Goal: Task Accomplishment & Management: Manage account settings

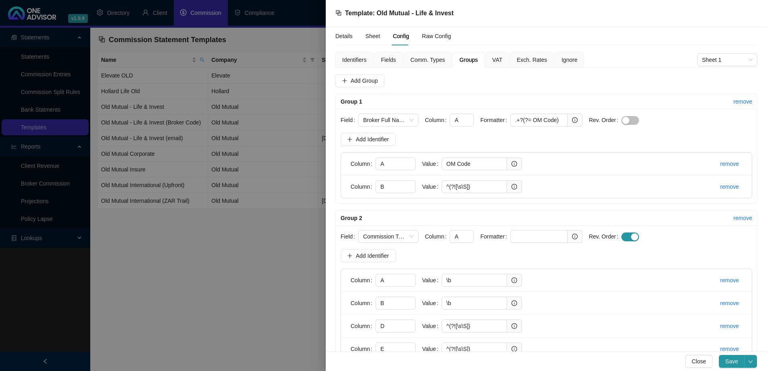
click at [390, 58] on span "Fields" at bounding box center [388, 60] width 15 height 6
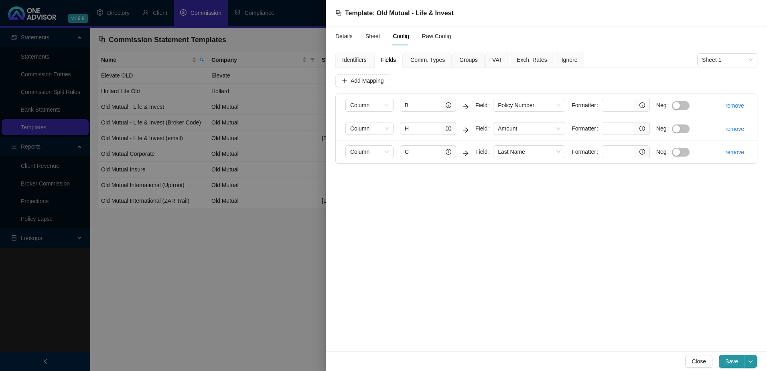
click at [228, 262] on div at bounding box center [383, 185] width 767 height 371
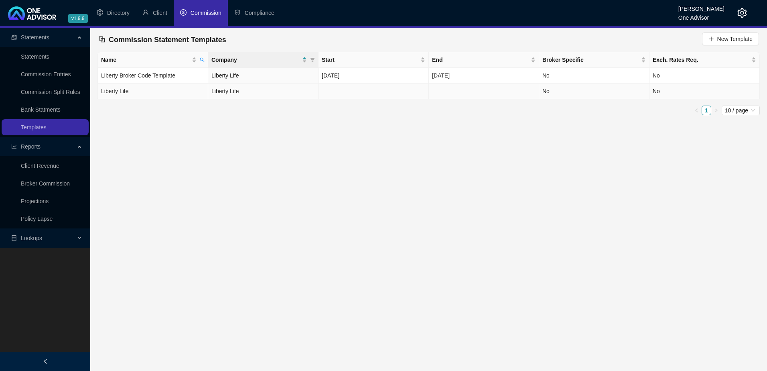
click at [197, 86] on td "Liberty Life" at bounding box center [153, 91] width 110 height 16
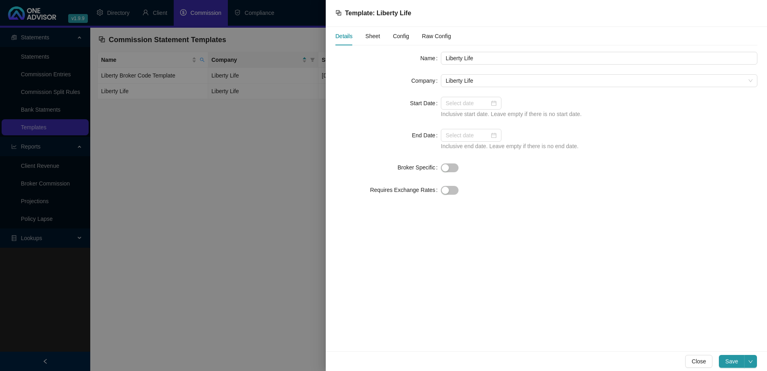
click at [371, 36] on span "Sheet" at bounding box center [372, 36] width 15 height 6
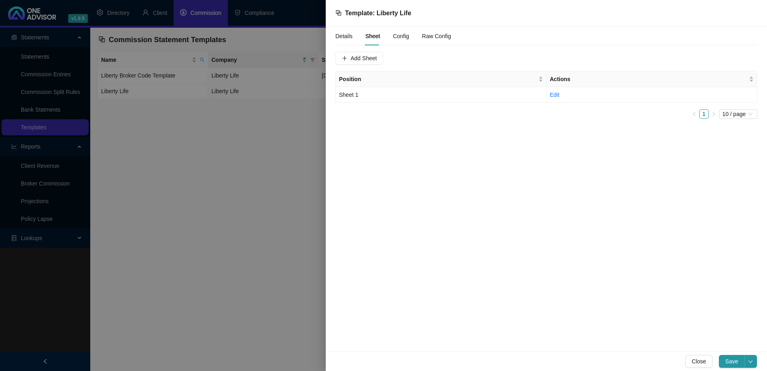
click at [405, 37] on span "Config" at bounding box center [401, 36] width 16 height 6
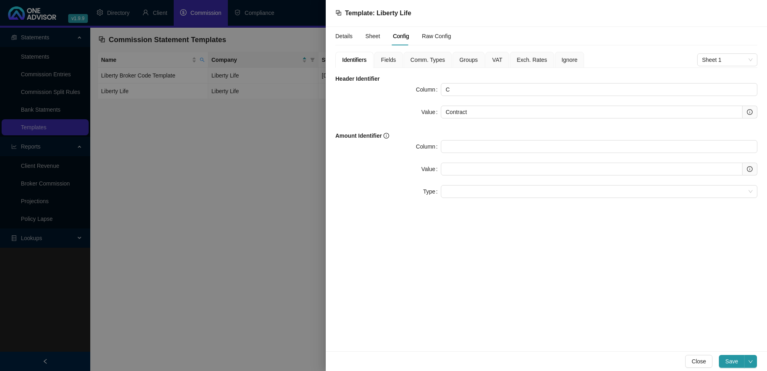
click at [390, 58] on span "Fields" at bounding box center [388, 60] width 15 height 6
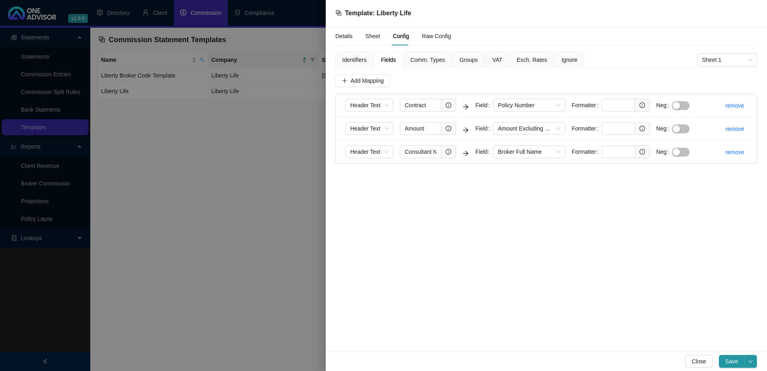
click at [466, 59] on span "Groups" at bounding box center [468, 60] width 18 height 6
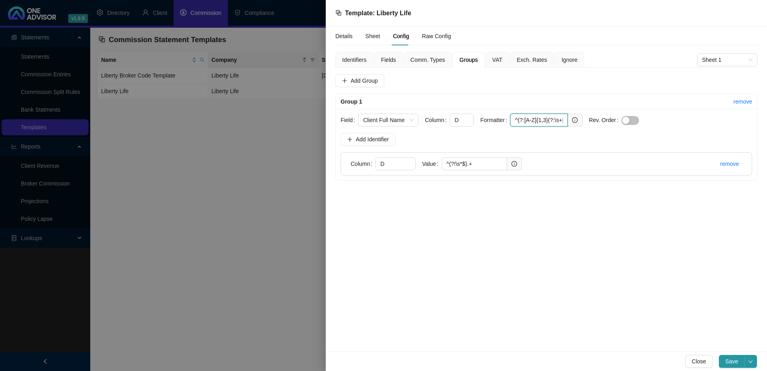
click at [513, 119] on input "^(?:[A-Z]{1,3}(?:\s+[A-Z])*\s+)?(.+?)\s*$" at bounding box center [538, 120] width 57 height 13
drag, startPoint x: 513, startPoint y: 119, endPoint x: 604, endPoint y: 116, distance: 90.3
click at [604, 116] on form "Field Client Full Name Column D Formatter ^(?:[A-Z]{1,3}(?:\s+[A-Z])*\s+)?(.+?)…" at bounding box center [547, 120] width 412 height 13
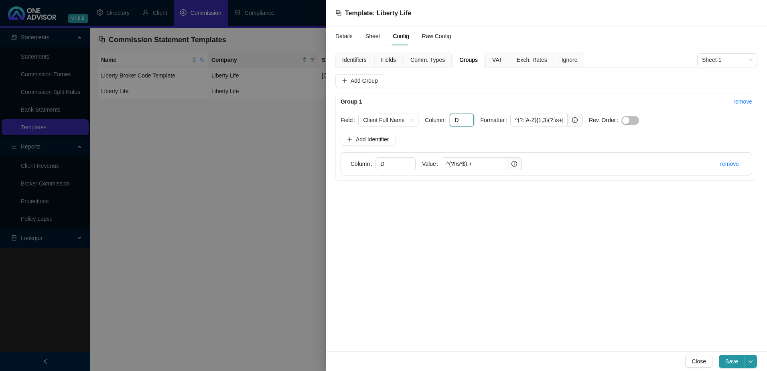
click at [464, 117] on input "D" at bounding box center [462, 120] width 24 height 13
click at [399, 164] on input "D" at bounding box center [395, 163] width 40 height 13
drag, startPoint x: 430, startPoint y: 164, endPoint x: 426, endPoint y: 164, distance: 4.4
click at [426, 164] on div "Value ^(?!\s*$).+" at bounding box center [472, 163] width 100 height 13
paste input "text"
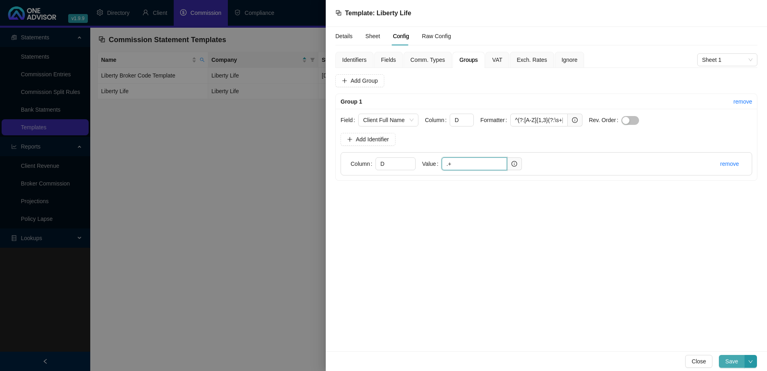
type input ".+"
click at [731, 361] on span "Save" at bounding box center [731, 361] width 13 height 9
click at [259, 208] on div at bounding box center [383, 185] width 767 height 371
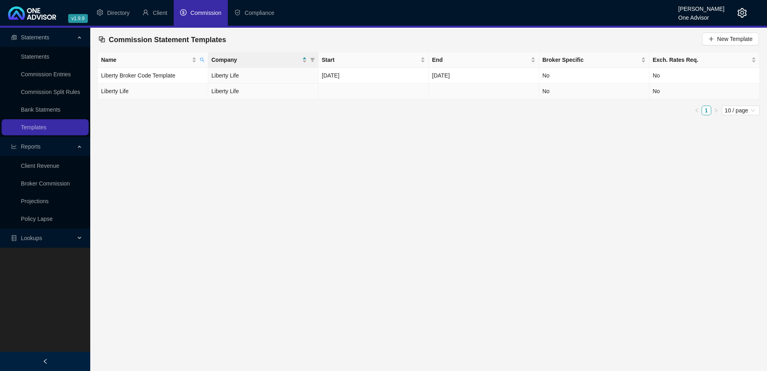
click at [274, 88] on td "Liberty Life" at bounding box center [263, 91] width 110 height 16
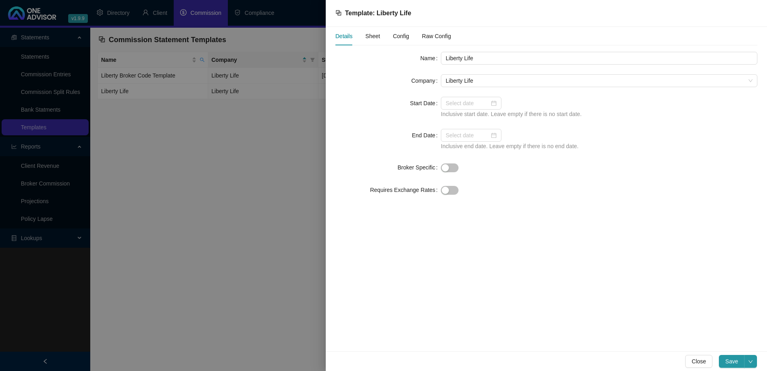
click at [401, 36] on span "Config" at bounding box center [401, 36] width 16 height 6
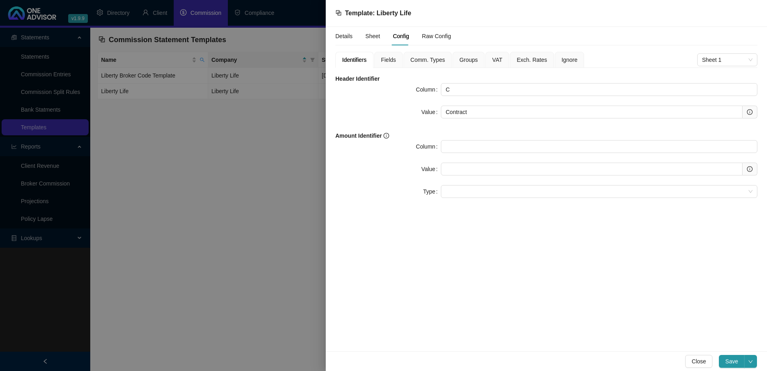
click at [462, 57] on span "Groups" at bounding box center [468, 60] width 18 height 6
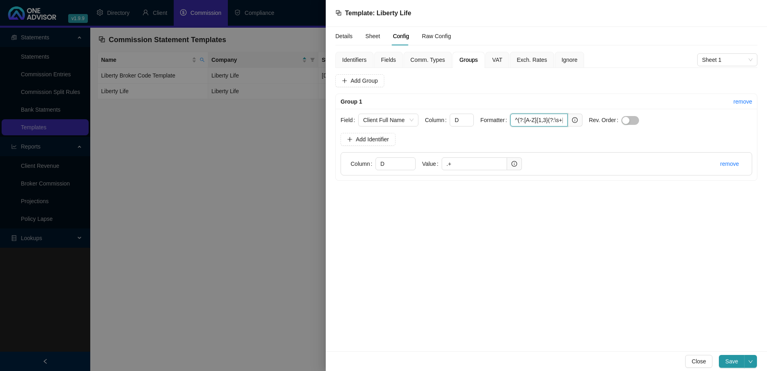
scroll to position [0, 49]
drag, startPoint x: 513, startPoint y: 118, endPoint x: 598, endPoint y: 121, distance: 85.1
click at [598, 121] on form "Field Client Full Name Column D Formatter ^(?:[A-Z]{1,3}(?:\s+[A-Z])*\s+)?(.+?)…" at bounding box center [547, 120] width 412 height 13
click at [491, 217] on div "Details Sheet Config Raw Config Identifiers Fields Comm. Types Groups VAT Exch.…" at bounding box center [546, 189] width 441 height 324
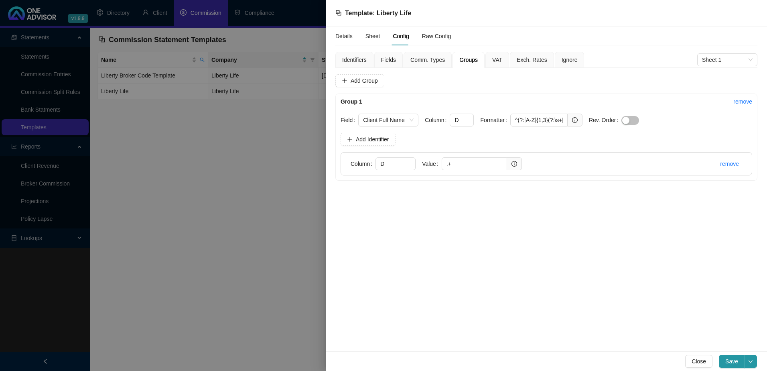
click at [489, 249] on div "Details Sheet Config Raw Config Identifiers Fields Comm. Types Groups VAT Exch.…" at bounding box center [546, 189] width 441 height 324
click at [730, 361] on span "Save" at bounding box center [731, 361] width 13 height 9
click at [385, 59] on span "Fields" at bounding box center [388, 60] width 15 height 6
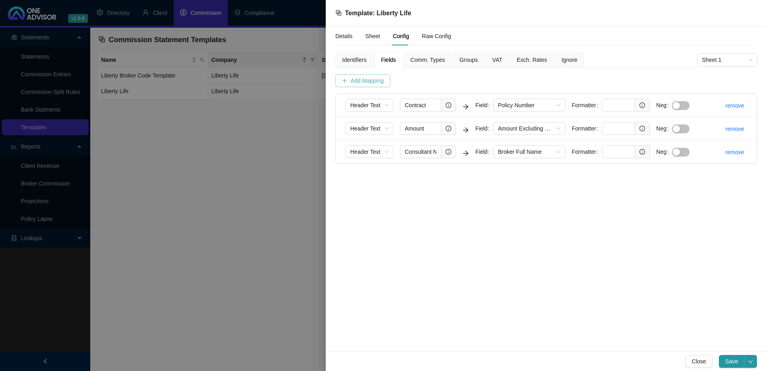
click at [360, 79] on span "Add Mapping" at bounding box center [367, 80] width 33 height 9
click at [418, 177] on input "text" at bounding box center [420, 174] width 41 height 13
type input "d"
click at [514, 178] on span at bounding box center [529, 175] width 63 height 12
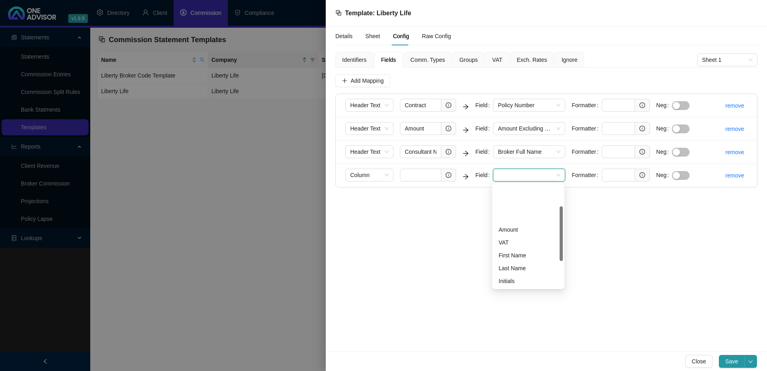
scroll to position [80, 0]
click at [529, 238] on div "Full Name" at bounding box center [528, 239] width 59 height 9
click at [423, 170] on input "text" at bounding box center [420, 174] width 41 height 13
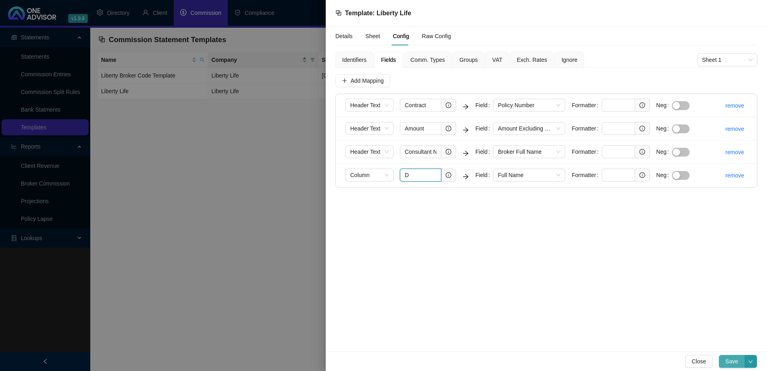
type input "D"
click at [728, 361] on span "Save" at bounding box center [731, 361] width 13 height 9
click at [531, 172] on span "Full Name" at bounding box center [529, 175] width 63 height 12
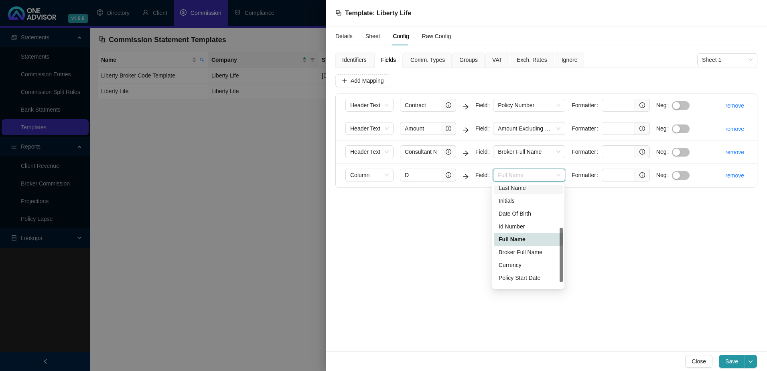
click at [530, 185] on div "Last Name" at bounding box center [528, 187] width 59 height 9
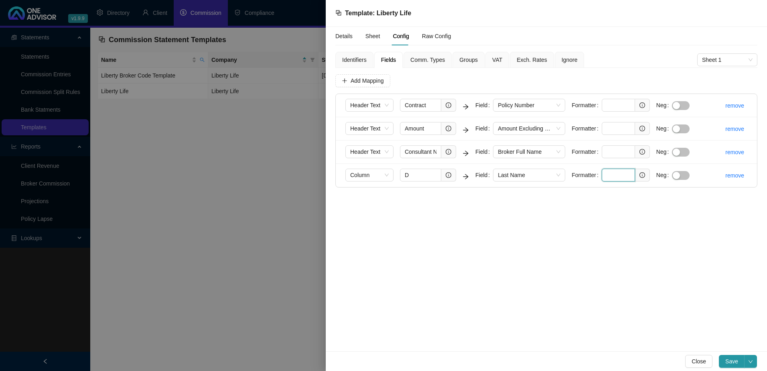
click at [613, 175] on input "text" at bounding box center [618, 174] width 33 height 13
click at [470, 58] on span "Groups" at bounding box center [468, 60] width 18 height 6
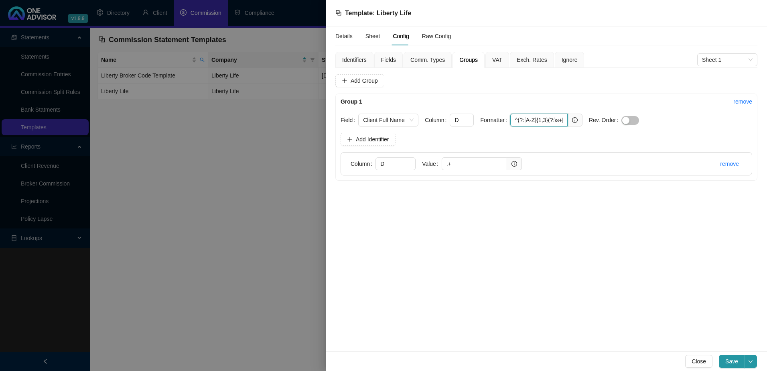
scroll to position [0, 49]
drag, startPoint x: 512, startPoint y: 120, endPoint x: 582, endPoint y: 122, distance: 69.4
click at [582, 122] on form "Field Client Full Name Column D Formatter ^(?:[A-Z]{1,3}(?:\s+[A-Z])*\s+)?(.+?)…" at bounding box center [547, 120] width 412 height 13
click at [389, 58] on span "Fields" at bounding box center [388, 60] width 15 height 6
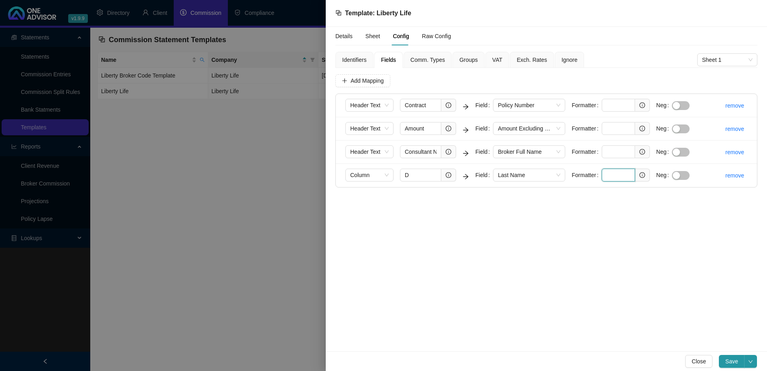
click at [610, 176] on input "text" at bounding box center [618, 174] width 33 height 13
paste input "^(?:[A-Z]{1,3}(?:\s+[A-Z])*\s+)?(.+?)\s*$"
type input "^(?:[A-Z]{1,3}(?:\s+[A-Z])*\s+)?(.+?)\s*$"
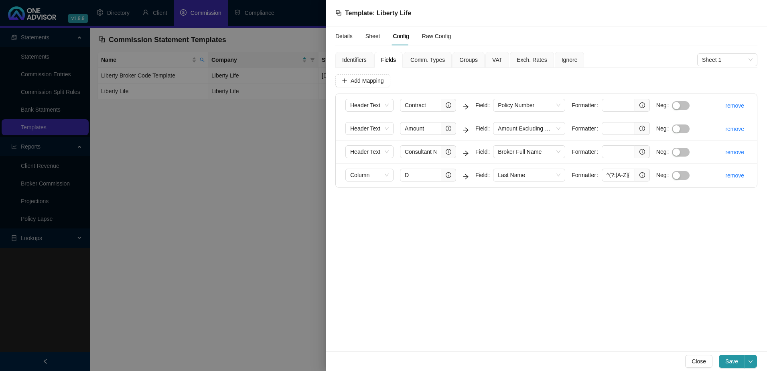
click at [470, 60] on span "Groups" at bounding box center [468, 60] width 18 height 6
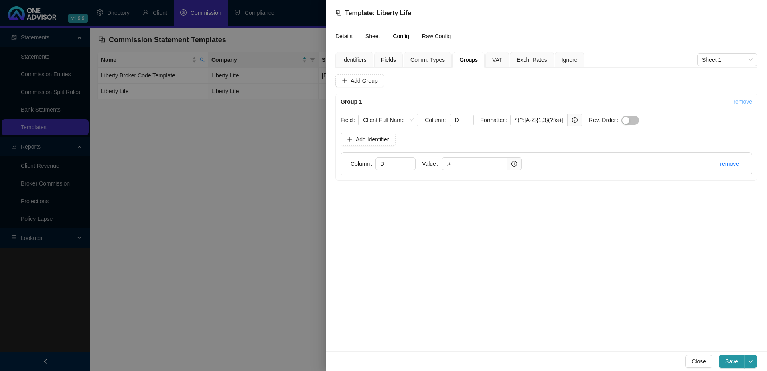
click at [746, 101] on link "remove" at bounding box center [742, 101] width 19 height 6
click at [754, 82] on span "Yes" at bounding box center [754, 82] width 9 height 9
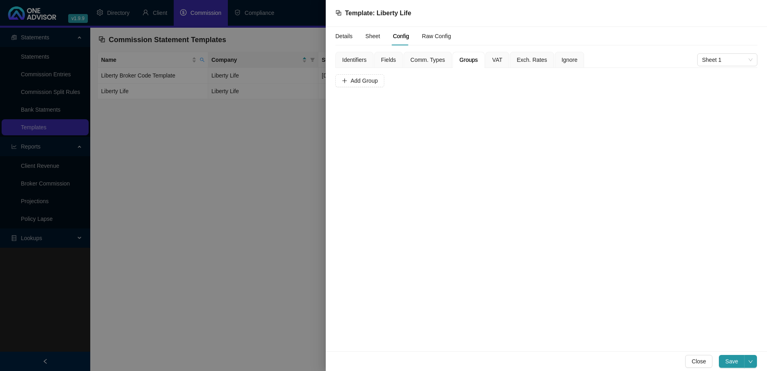
click at [390, 59] on span "Fields" at bounding box center [388, 60] width 15 height 6
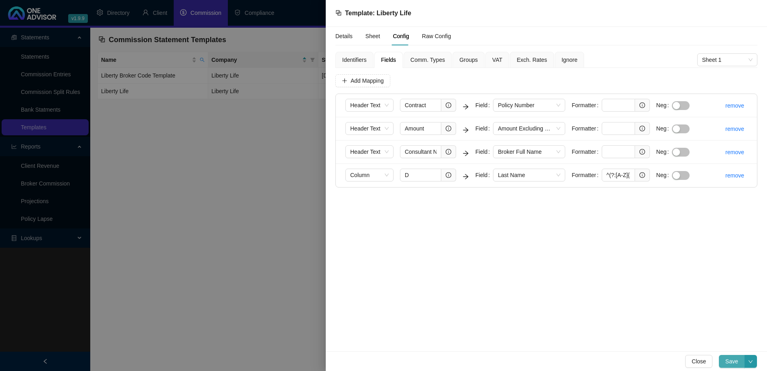
click at [734, 358] on span "Save" at bounding box center [731, 361] width 13 height 9
drag, startPoint x: 606, startPoint y: 174, endPoint x: 661, endPoint y: 174, distance: 54.9
click at [661, 174] on form "Column D Field Last Name Formatter ^(?:[A-Z]{1,3}(?:\s+[A-Z])*\s+)?(.+?)\s*$ Neg" at bounding box center [520, 174] width 351 height 13
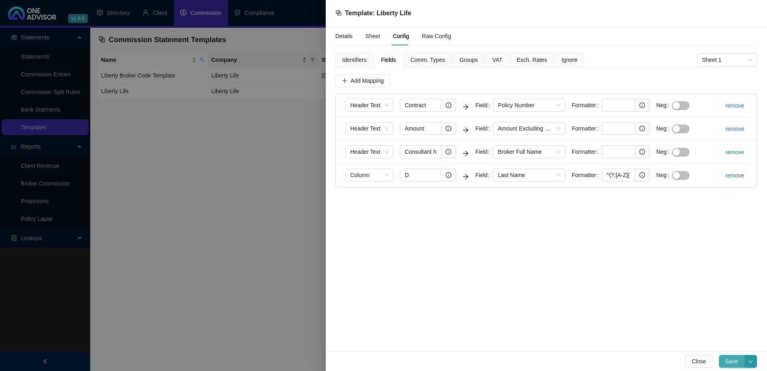
click at [730, 359] on span "Save" at bounding box center [731, 361] width 13 height 9
click at [353, 59] on span "Identifiers" at bounding box center [354, 60] width 24 height 6
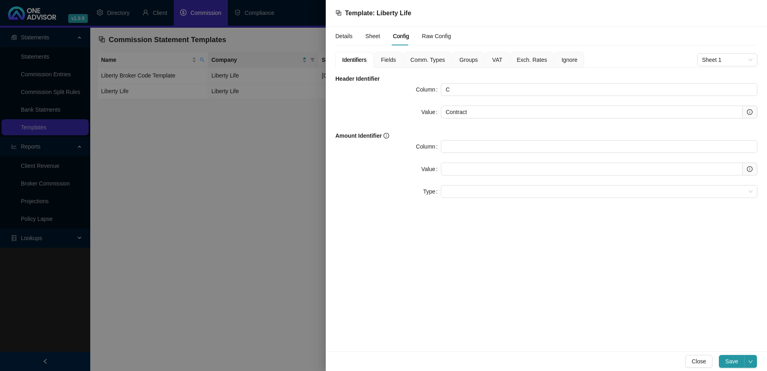
click at [388, 61] on span "Fields" at bounding box center [388, 60] width 15 height 6
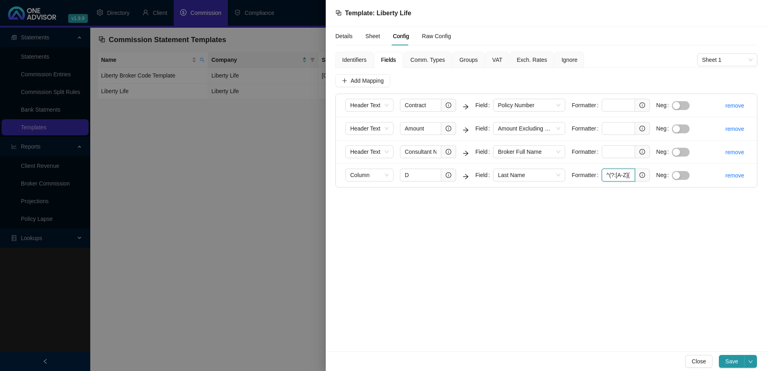
click at [603, 174] on input "^(?:[A-Z]{1,3}(?:\s+[A-Z])*\s+)?(.+?)\s*$" at bounding box center [618, 174] width 33 height 13
drag, startPoint x: 604, startPoint y: 174, endPoint x: 665, endPoint y: 172, distance: 61.4
click at [665, 172] on form "Column D Field Last Name Formatter ^(?:[A-Z]{1,3}(?:\s+[A-Z])*\s+)?(.+?)\s*$ Neg" at bounding box center [520, 174] width 351 height 13
paste input "\s+"
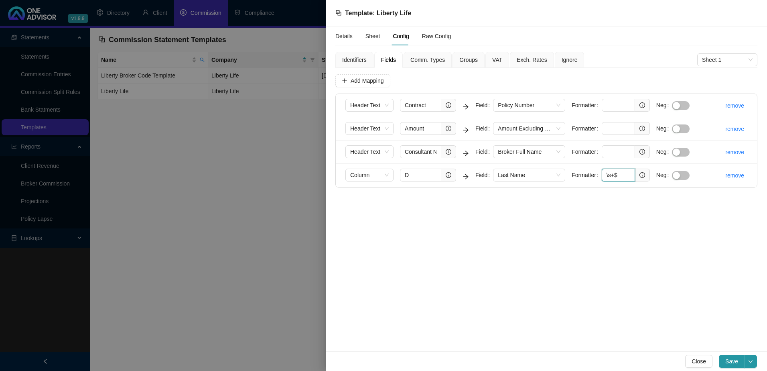
scroll to position [0, 0]
type input "\s+$"
click at [734, 360] on span "Save" at bounding box center [731, 361] width 13 height 9
click at [215, 209] on div at bounding box center [383, 185] width 767 height 371
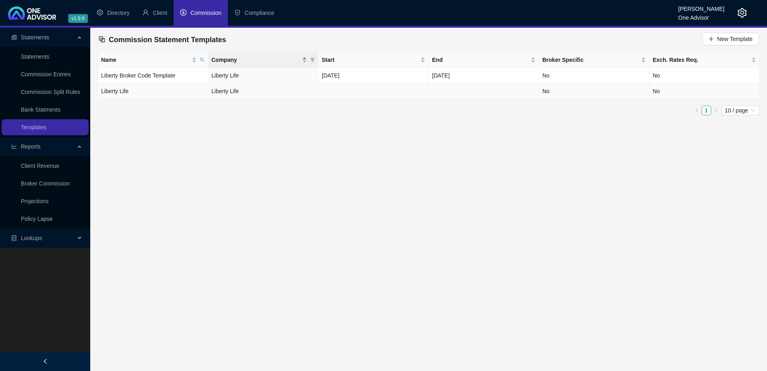
click at [359, 91] on td at bounding box center [373, 91] width 110 height 16
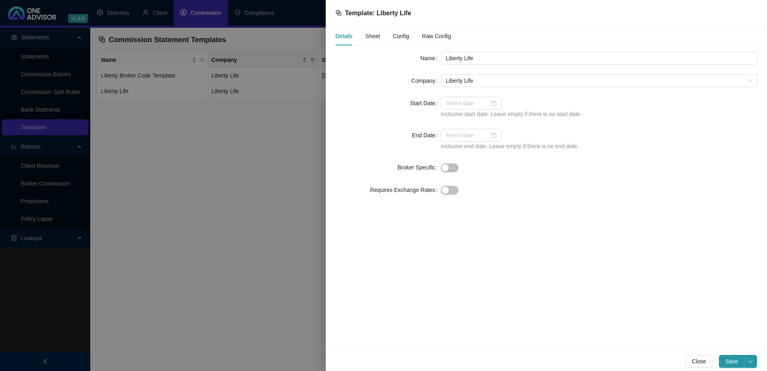
click at [401, 35] on span "Config" at bounding box center [401, 36] width 16 height 6
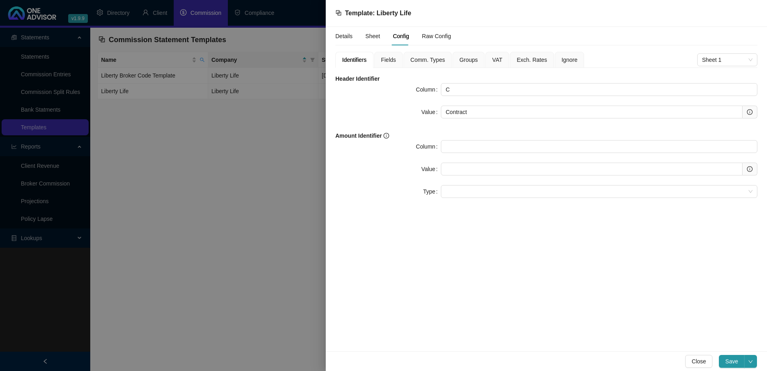
click at [379, 58] on div "Fields" at bounding box center [388, 60] width 28 height 16
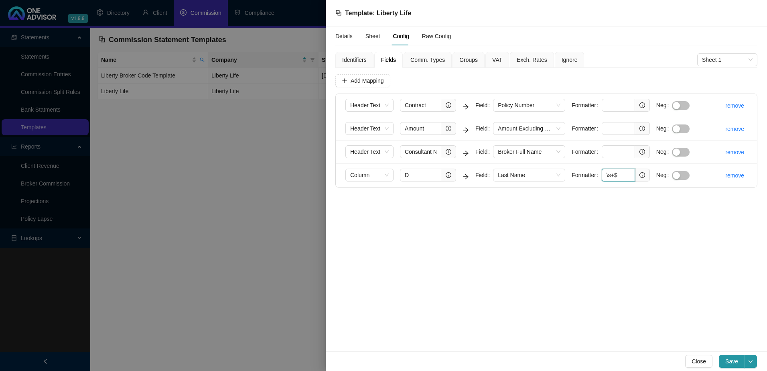
drag, startPoint x: 620, startPoint y: 175, endPoint x: 596, endPoint y: 174, distance: 24.1
click at [596, 174] on div "Formatter \s+$" at bounding box center [611, 174] width 78 height 13
paste input "^(.*\S)\s*"
type input "^(.*\S)\s*$"
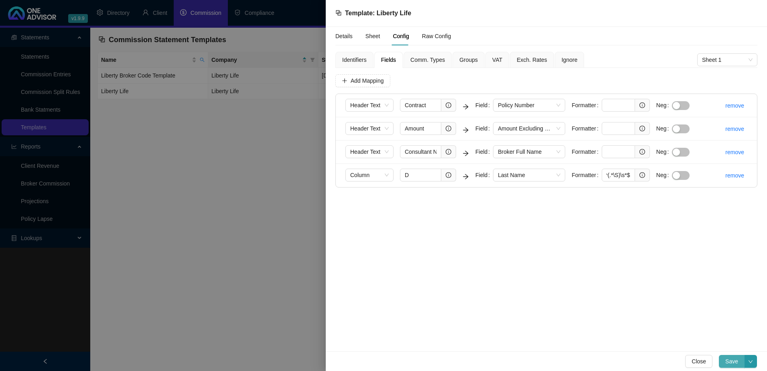
scroll to position [0, 0]
click at [730, 361] on span "Save" at bounding box center [731, 361] width 13 height 9
click at [701, 361] on span "Close" at bounding box center [698, 361] width 14 height 9
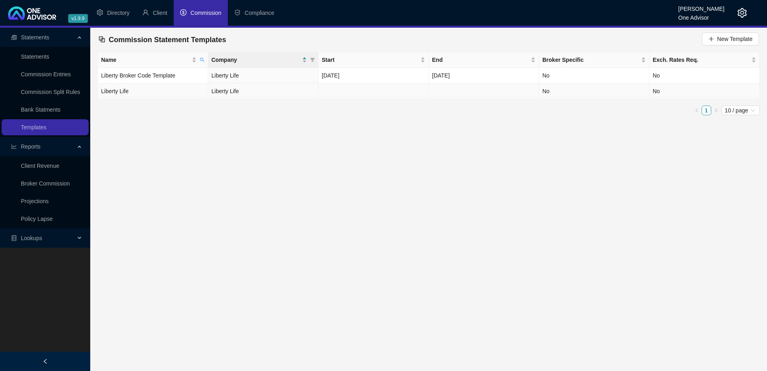
click at [268, 91] on td "Liberty Life" at bounding box center [263, 91] width 110 height 16
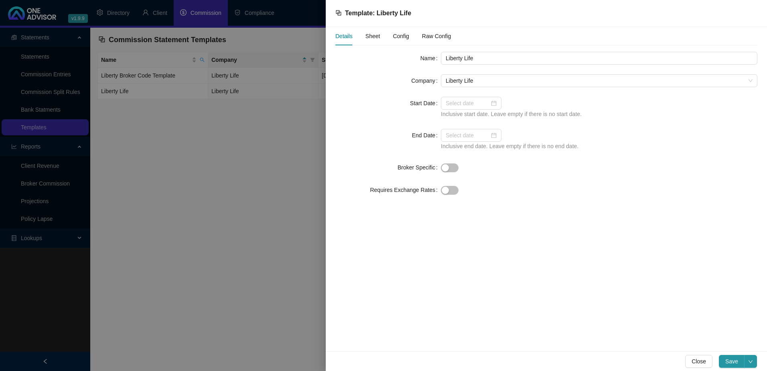
click at [399, 35] on span "Config" at bounding box center [401, 36] width 16 height 6
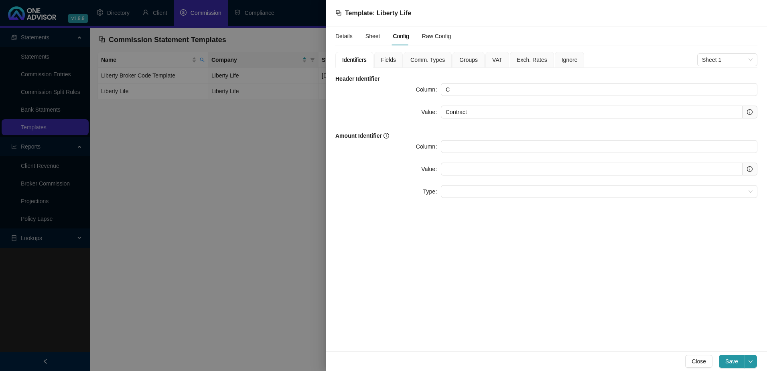
click at [389, 60] on span "Fields" at bounding box center [388, 60] width 15 height 6
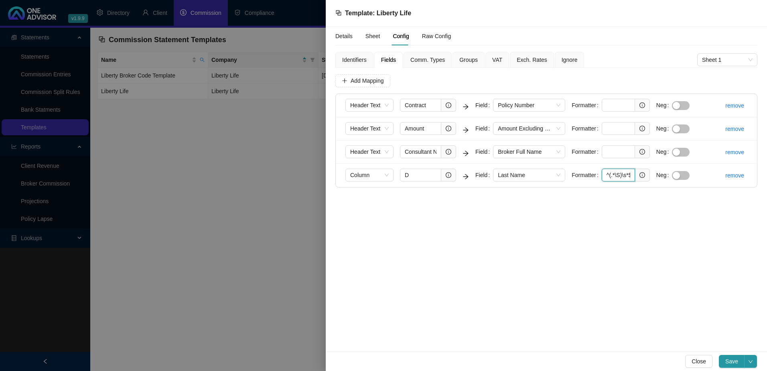
scroll to position [0, 2]
drag, startPoint x: 602, startPoint y: 174, endPoint x: 636, endPoint y: 173, distance: 33.7
click at [636, 173] on span "^(.*\S)\s*$" at bounding box center [626, 174] width 48 height 13
click at [629, 204] on div "Details Sheet Config Raw Config Identifiers Fields Comm. Types Groups VAT Exch.…" at bounding box center [546, 189] width 441 height 324
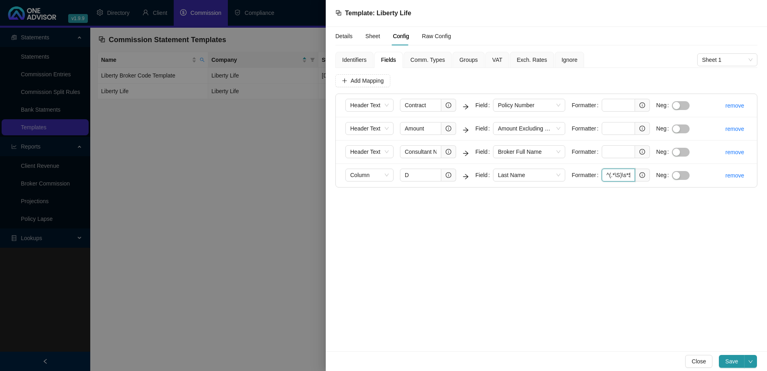
scroll to position [0, 2]
drag, startPoint x: 603, startPoint y: 173, endPoint x: 664, endPoint y: 172, distance: 61.4
click at [664, 172] on form "Column D Field Last Name Formatter ^(.*\S)\s*$ Neg" at bounding box center [520, 174] width 351 height 13
paste input "\s+"
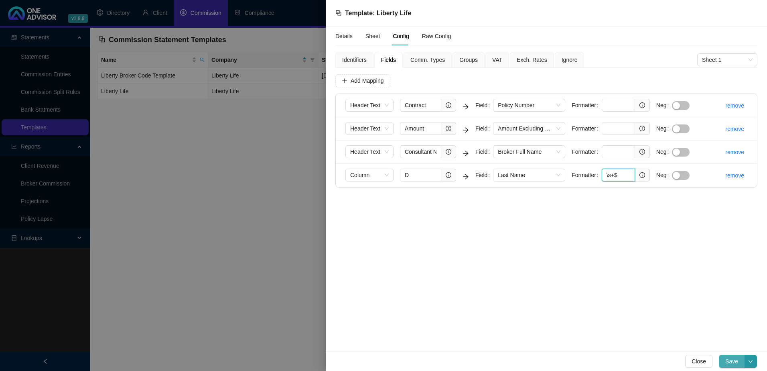
type input "\s+$"
click at [733, 360] on span "Save" at bounding box center [731, 361] width 13 height 9
click at [220, 219] on div at bounding box center [383, 185] width 767 height 371
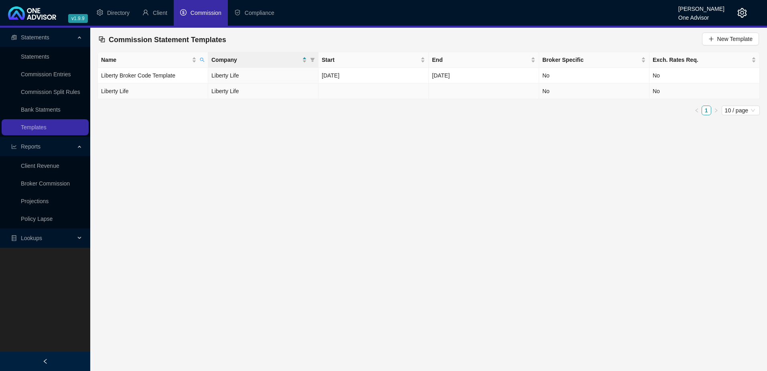
click at [265, 90] on td "Liberty Life" at bounding box center [263, 91] width 110 height 16
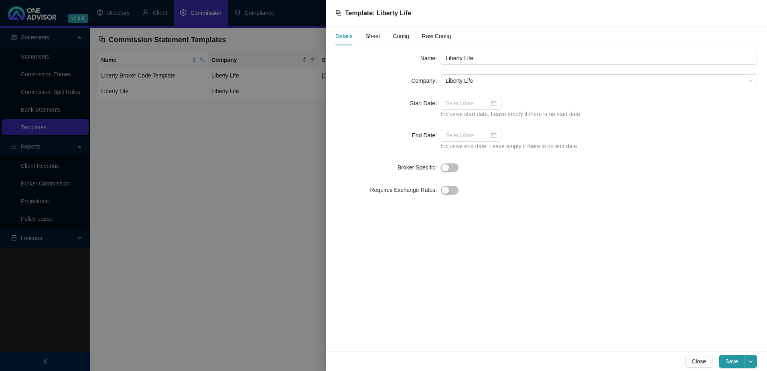
click at [401, 34] on span "Config" at bounding box center [401, 36] width 16 height 6
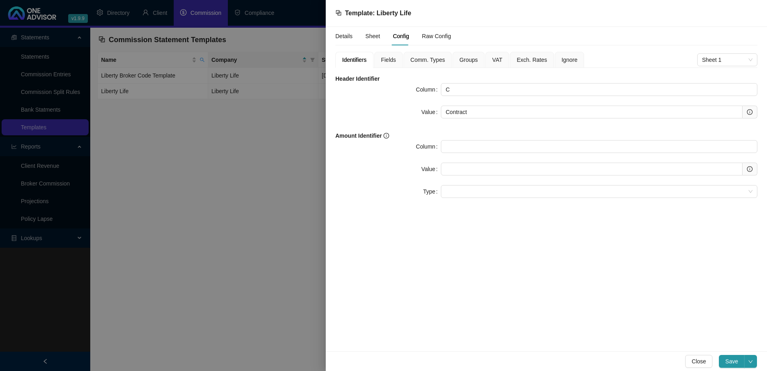
click at [389, 59] on span "Fields" at bounding box center [388, 60] width 15 height 6
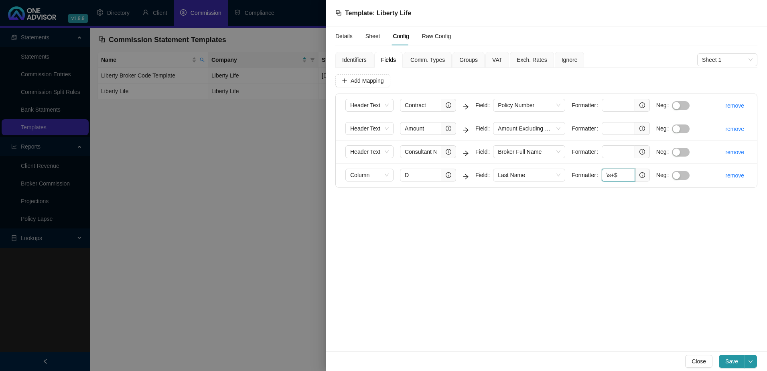
click at [619, 176] on input "\s+$" at bounding box center [618, 174] width 33 height 13
drag, startPoint x: 626, startPoint y: 173, endPoint x: 586, endPoint y: 171, distance: 40.6
click at [586, 171] on div "Formatter \s+$" at bounding box center [611, 174] width 78 height 13
paste input "^(.*\S)\s*"
type input "^(.*\S)\s*$"
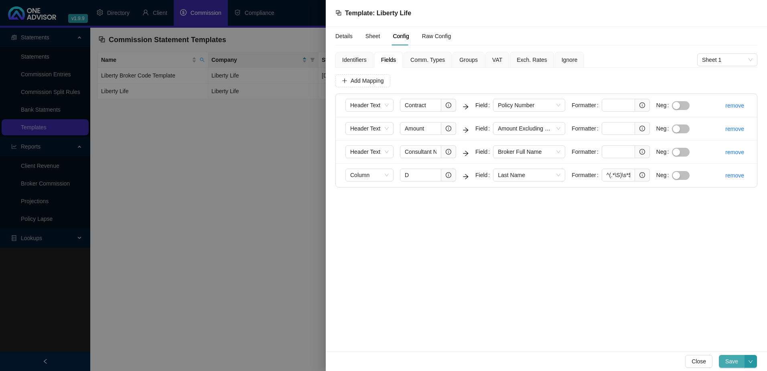
click at [735, 359] on span "Save" at bounding box center [731, 361] width 13 height 9
click at [708, 364] on button "Close" at bounding box center [698, 361] width 27 height 13
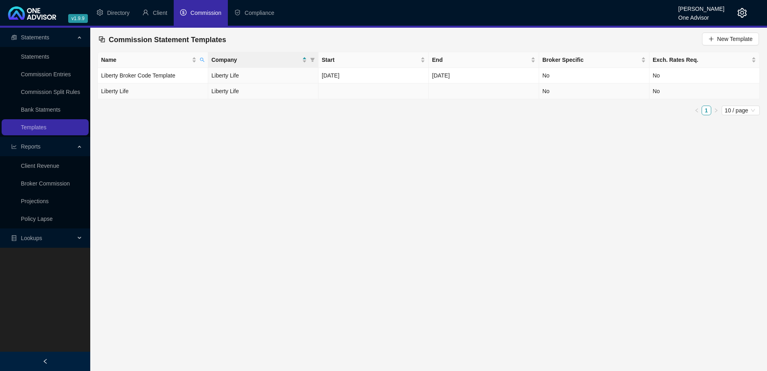
click at [288, 89] on td "Liberty Life" at bounding box center [263, 91] width 110 height 16
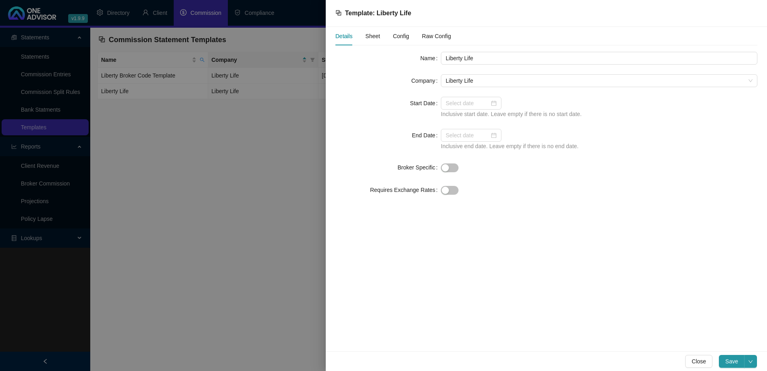
click at [370, 34] on span "Sheet" at bounding box center [372, 36] width 15 height 6
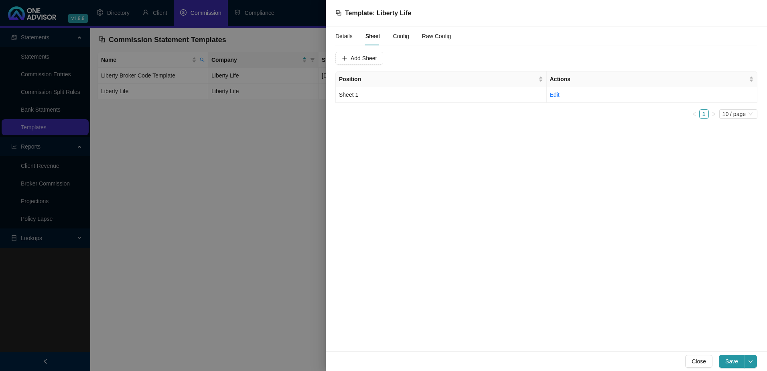
click at [396, 35] on span "Config" at bounding box center [401, 36] width 16 height 6
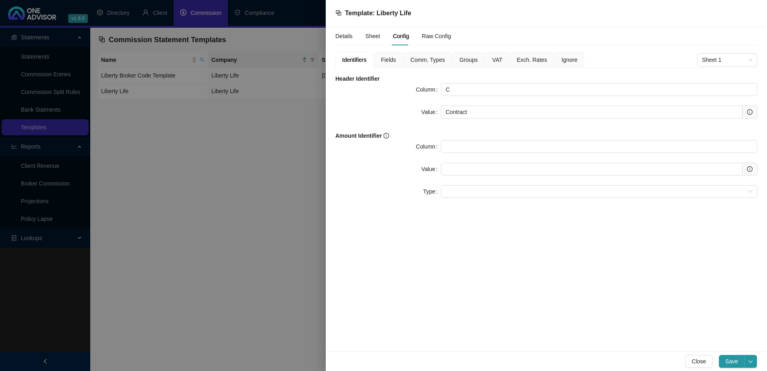
click at [387, 61] on span "Fields" at bounding box center [388, 60] width 15 height 6
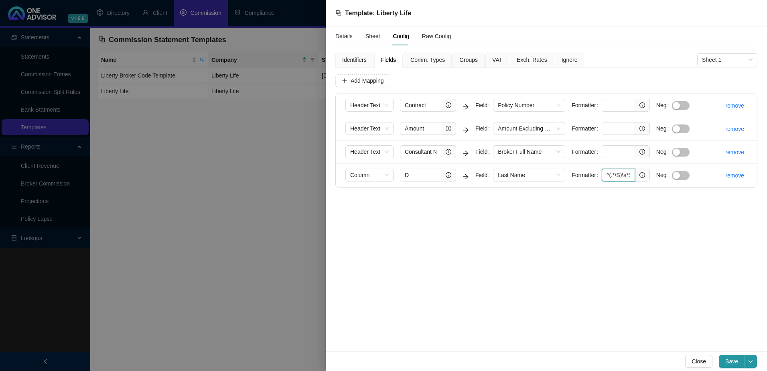
scroll to position [0, 2]
drag, startPoint x: 603, startPoint y: 174, endPoint x: 697, endPoint y: 169, distance: 94.0
click at [697, 169] on li "Column D Field Last Name Formatter ^(.*\S)\s*$ Neg remove" at bounding box center [546, 175] width 421 height 23
paste input ".*\S(?=\s*$)"
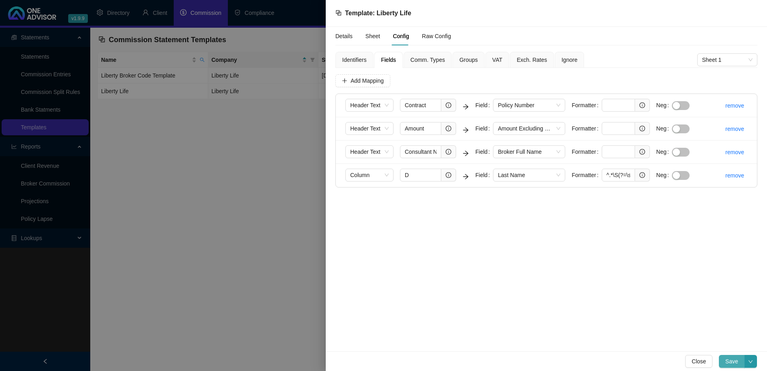
click at [732, 358] on span "Save" at bounding box center [731, 361] width 13 height 9
click at [735, 361] on span "Save" at bounding box center [731, 361] width 13 height 9
drag, startPoint x: 605, startPoint y: 173, endPoint x: 675, endPoint y: 172, distance: 69.4
click at [674, 172] on form "Column D Field Last Name Formatter ^.*\S(?=\s*$) Neg" at bounding box center [520, 174] width 351 height 13
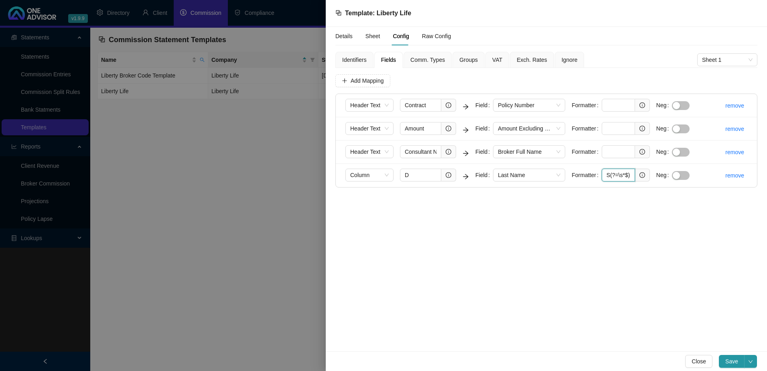
drag, startPoint x: 604, startPoint y: 174, endPoint x: 655, endPoint y: 172, distance: 50.6
click at [655, 172] on form "Column D Field Last Name Formatter ^.*\S(?=\s*$) Neg" at bounding box center [520, 174] width 351 height 13
drag, startPoint x: 604, startPoint y: 173, endPoint x: 666, endPoint y: 171, distance: 61.4
click at [666, 171] on form "Column D Field Last Name Formatter ^.*\S(?=\s*$) Neg" at bounding box center [520, 174] width 351 height 13
paste input "[A-Z]{1,3}(?:\s+[A-Z])*?\s+.*?"
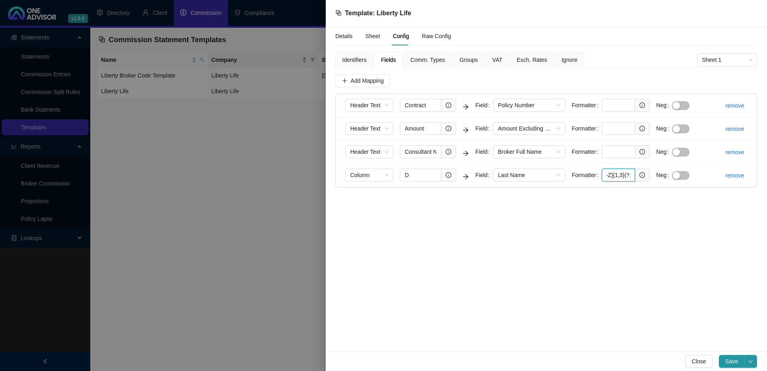
scroll to position [0, 75]
type input "^[A-Z]{1,3}(?:\s+[A-Z])*?\s+.*?\S(?=\s*$)"
click at [727, 357] on span "Save" at bounding box center [731, 361] width 13 height 9
click at [704, 361] on span "Close" at bounding box center [698, 361] width 14 height 9
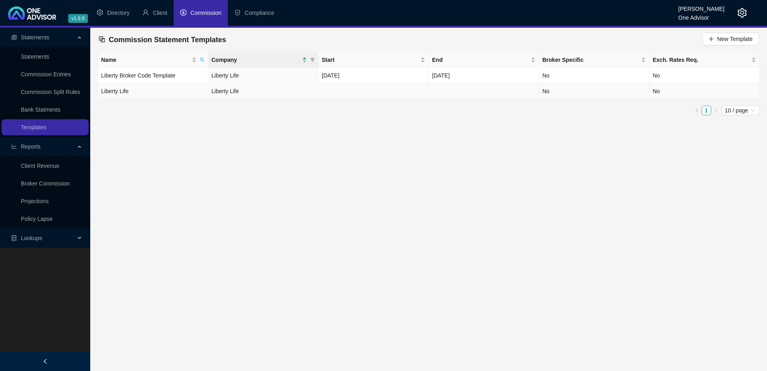
click at [359, 88] on td at bounding box center [373, 91] width 110 height 16
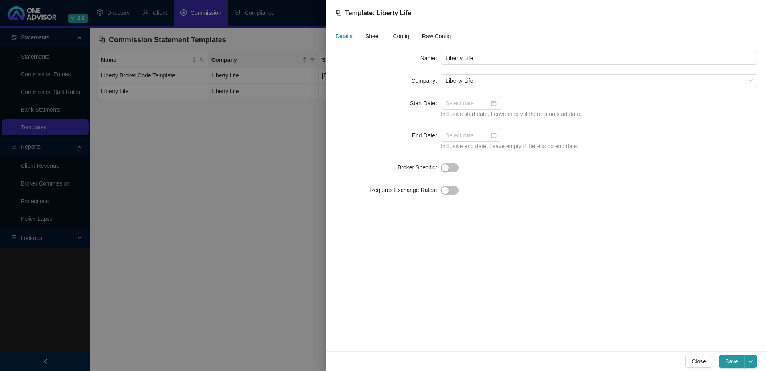
click at [400, 35] on span "Config" at bounding box center [401, 36] width 16 height 6
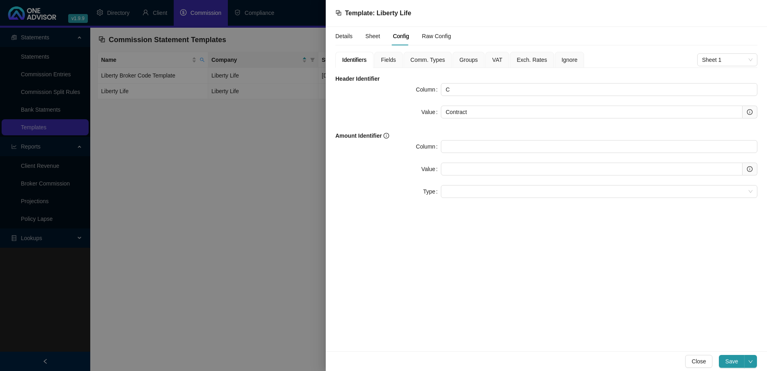
click at [389, 60] on span "Fields" at bounding box center [388, 60] width 15 height 6
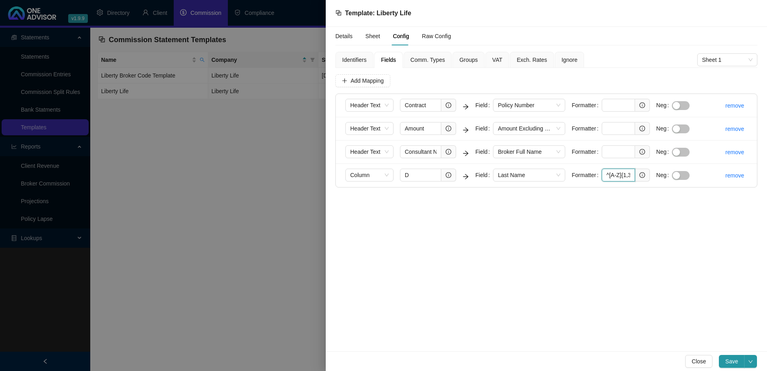
scroll to position [0, 75]
drag, startPoint x: 604, startPoint y: 174, endPoint x: 657, endPoint y: 178, distance: 53.1
click at [657, 178] on form "Column D Field Last Name Formatter ^[A-Z]{1,3}(?:\s+[A-Z])*?\s+.*?\S(?=\s*$) Neg" at bounding box center [520, 174] width 351 height 13
drag, startPoint x: 619, startPoint y: 173, endPoint x: 612, endPoint y: 173, distance: 6.4
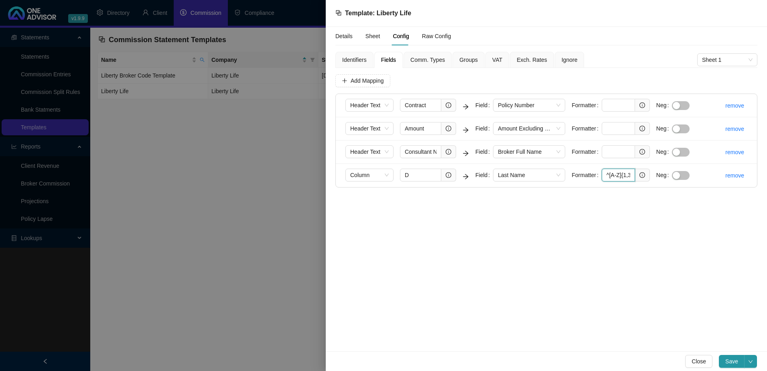
scroll to position [0, 75]
drag, startPoint x: 605, startPoint y: 173, endPoint x: 643, endPoint y: 173, distance: 38.1
click at [643, 173] on span "^[A-Z]{1,3}(?:\s+[A-Z])*?\s+.*?\S(?=\s*$)" at bounding box center [626, 174] width 48 height 13
paste input "\s+\K"
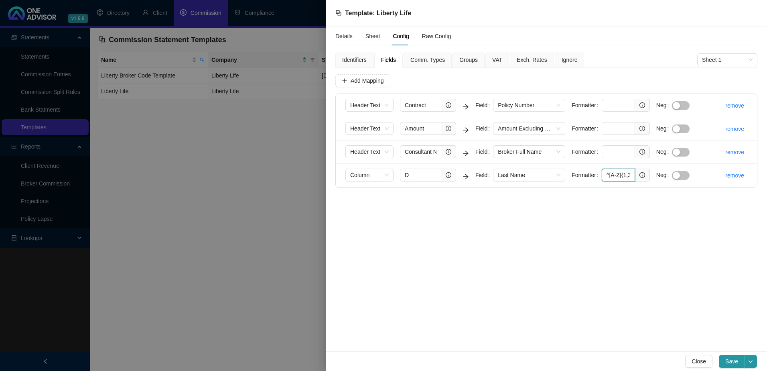
drag, startPoint x: 631, startPoint y: 175, endPoint x: 569, endPoint y: 174, distance: 62.2
click at [569, 174] on form "Column D Field Last Name Formatter ^[A-Z]{1,3}(?:\s+[A-Z])*\s+\K.*?\S(?=\s*$) N…" at bounding box center [520, 174] width 351 height 13
paste input "text"
type input "^[A-Z]{1,3}(?:\s+[A-Z])*\s+\K.*?\S(?=\s*$)"
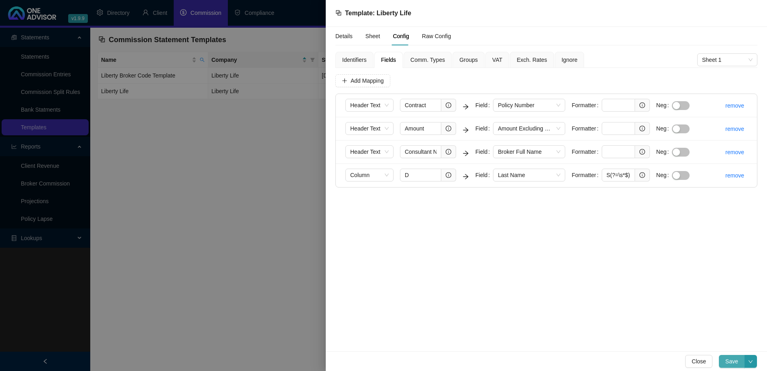
click at [732, 356] on button "Save" at bounding box center [732, 361] width 26 height 13
click at [689, 359] on button "Close" at bounding box center [698, 361] width 27 height 13
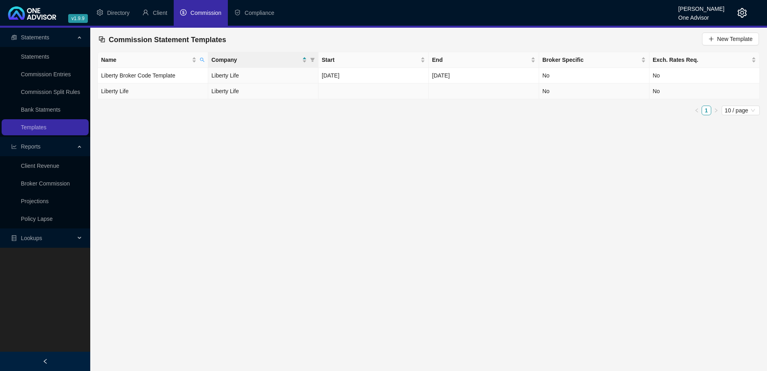
click at [369, 90] on td at bounding box center [373, 91] width 110 height 16
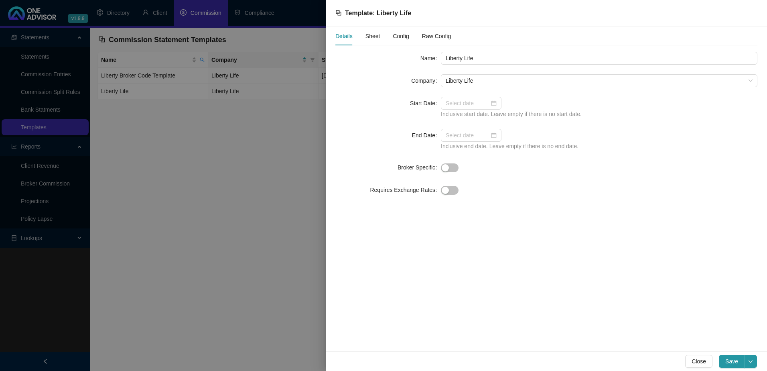
click at [374, 34] on span "Sheet" at bounding box center [372, 36] width 15 height 6
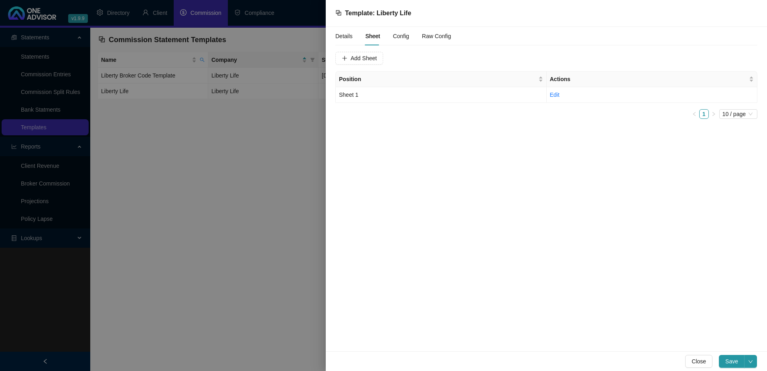
click at [395, 36] on span "Config" at bounding box center [401, 36] width 16 height 6
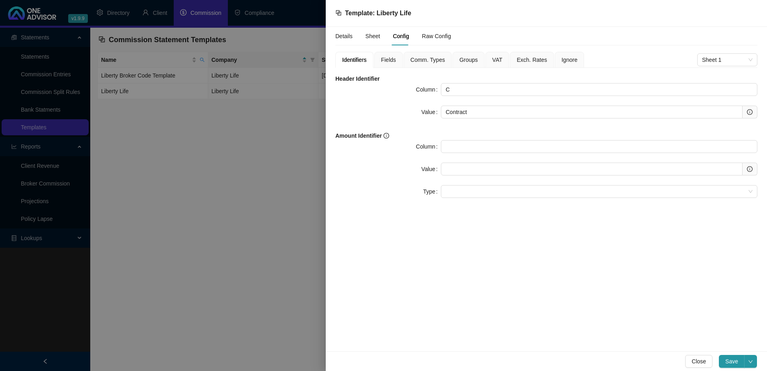
click at [385, 58] on span "Fields" at bounding box center [388, 60] width 15 height 6
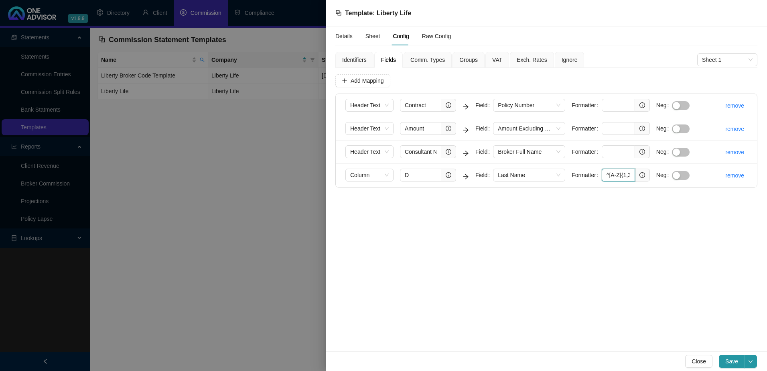
click at [607, 176] on input "^[A-Z]{1,3}(?:\s+[A-Z])*\s+\K.*?\S(?=\s*$)" at bounding box center [618, 174] width 33 height 13
drag, startPoint x: 604, startPoint y: 173, endPoint x: 661, endPoint y: 174, distance: 56.6
click at [661, 174] on form "Column D Field Last Name Formatter ^[A-Z]{1,3}(?:\s+[A-Z])*\s+\K.*?\S(?=\s*$) N…" at bounding box center [520, 174] width 351 height 13
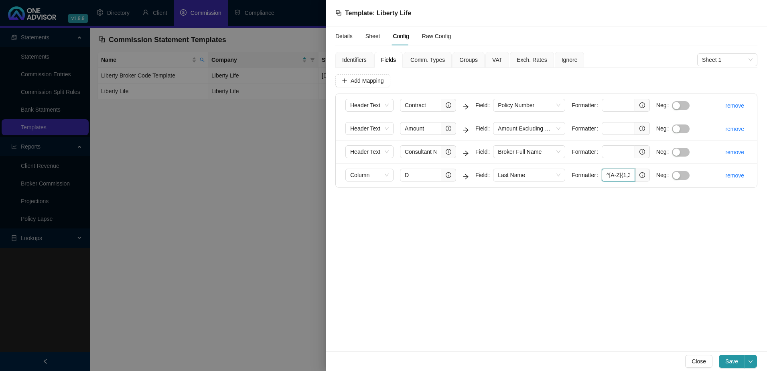
click at [610, 176] on input "^[A-Z]{1,3}(?:\s+[A-Z])*\s+\K.*?\S(?=\s*$)" at bounding box center [618, 174] width 33 height 13
drag, startPoint x: 606, startPoint y: 174, endPoint x: 677, endPoint y: 173, distance: 70.2
click at [677, 173] on form "Column D Field Last Name Formatter ^[A-Z]{1,3}(?:\s+[A-Z])*\s+\K.*?\S(?=\s*$) N…" at bounding box center [520, 174] width 351 height 13
paste input "[^\S\r\n]+[A-Z])*[^\S\r\n]+\K.*?\S(?=[^\S\r\n]"
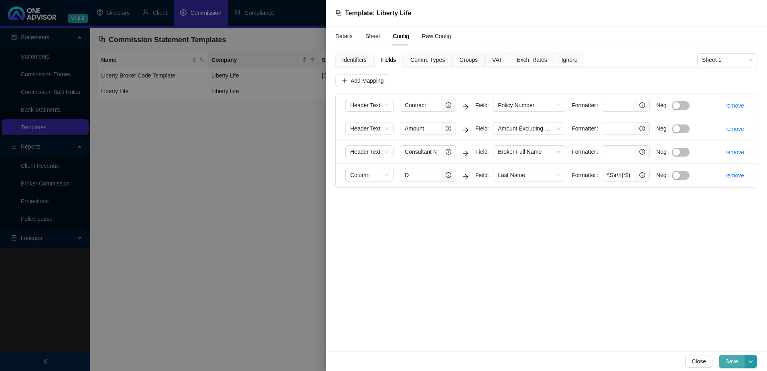
scroll to position [0, 0]
click at [733, 360] on span "Save" at bounding box center [731, 361] width 13 height 9
drag, startPoint x: 603, startPoint y: 174, endPoint x: 667, endPoint y: 174, distance: 63.4
click at [667, 174] on form "Column D Field Last Name Formatter ^[A-Z]{1,3}(?:[^\S\r\n]+[A-Z])*[^\S\r\n]+\K.…" at bounding box center [520, 174] width 351 height 13
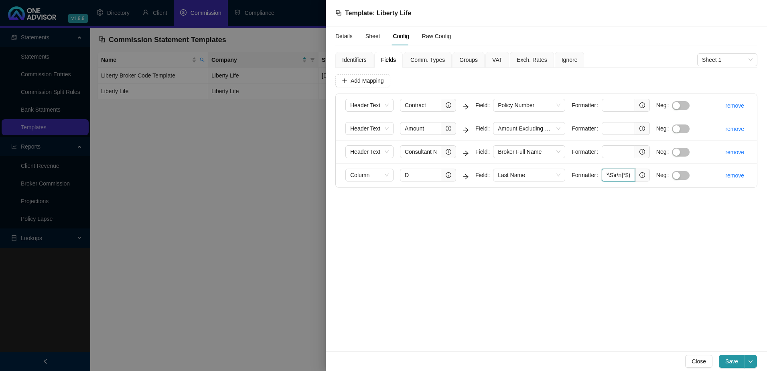
paste input ".*\S(?=\s"
type input "^.*\S(?=\s*$)"
drag, startPoint x: 607, startPoint y: 171, endPoint x: 636, endPoint y: 173, distance: 28.9
click at [636, 173] on span "^.*\S(?=\s*$)" at bounding box center [626, 174] width 48 height 13
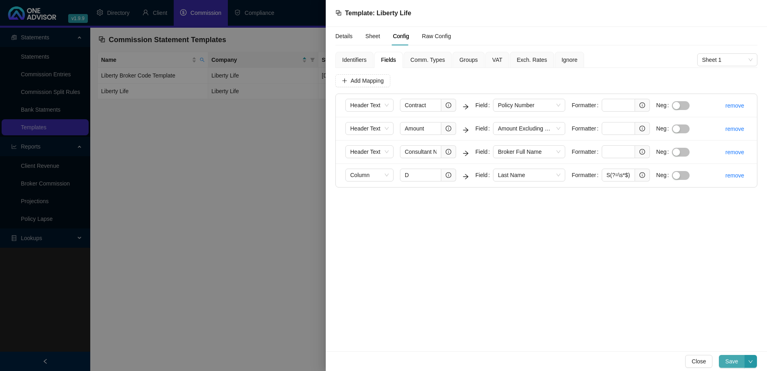
scroll to position [0, 0]
click at [732, 359] on span "Save" at bounding box center [731, 361] width 13 height 9
click at [703, 363] on span "Close" at bounding box center [698, 361] width 14 height 9
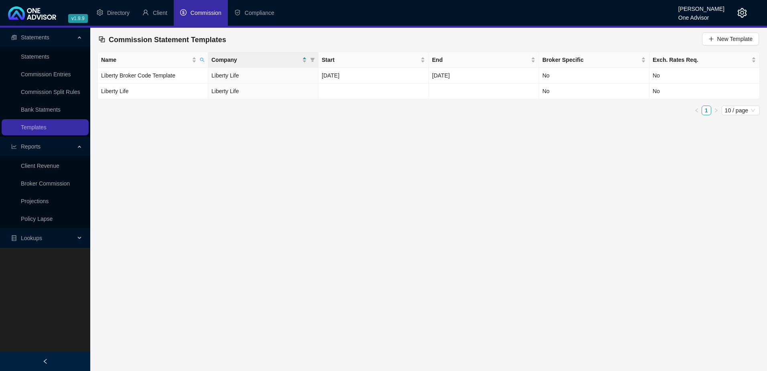
click at [249, 157] on main "Statements Statements Commission Entries Commission Split Rules Bank Statments …" at bounding box center [383, 199] width 767 height 343
click at [317, 89] on td "Liberty Life" at bounding box center [263, 91] width 110 height 16
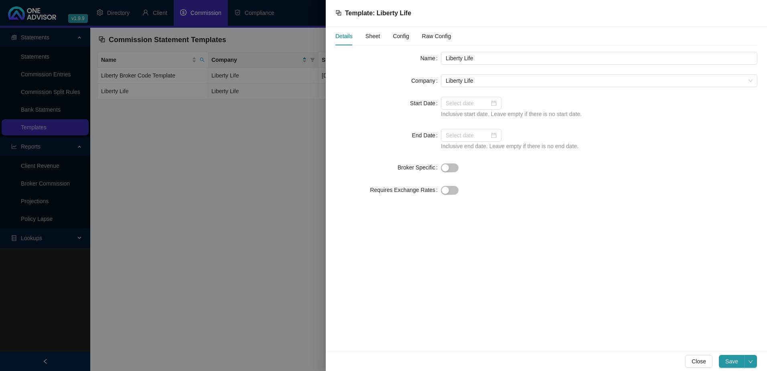
click at [235, 185] on div at bounding box center [383, 185] width 767 height 371
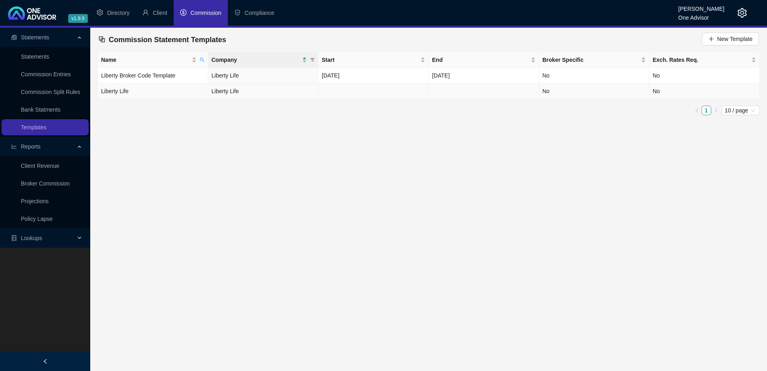
click at [251, 94] on td "Liberty Life" at bounding box center [263, 91] width 110 height 16
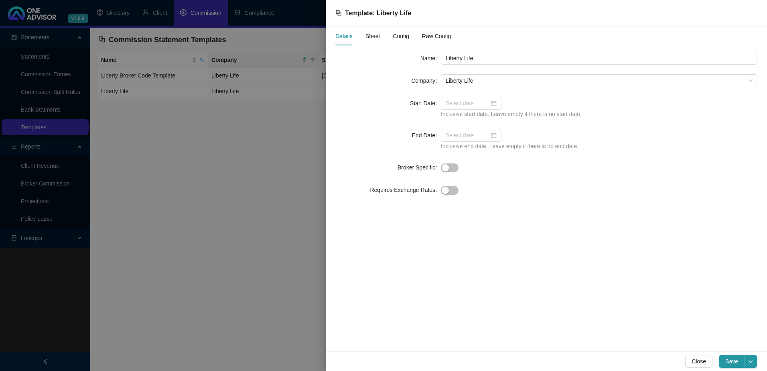
click at [399, 34] on span "Config" at bounding box center [401, 36] width 16 height 6
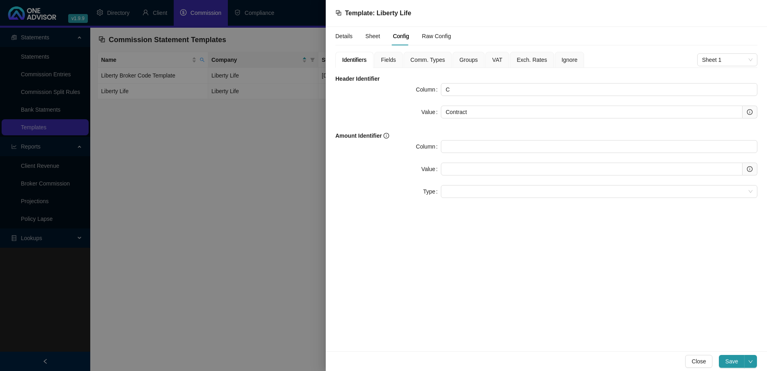
click at [388, 58] on span "Fields" at bounding box center [388, 60] width 15 height 6
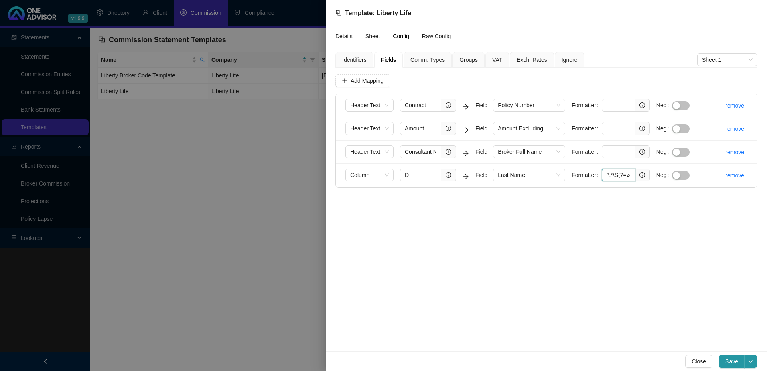
scroll to position [0, 8]
drag, startPoint x: 604, startPoint y: 175, endPoint x: 660, endPoint y: 191, distance: 58.9
click at [660, 191] on div "Details Sheet Config Raw Config Identifiers Fields Comm. Types Groups VAT Exch.…" at bounding box center [546, 189] width 441 height 324
paste input "(?<=^[A-Z]{2,3}\s).*\S(?=\s*$)| (?<=^[A-Z]\s).*\S(?=\s*$)| (?<=^[A-Z]\s[A-Z]\s)…"
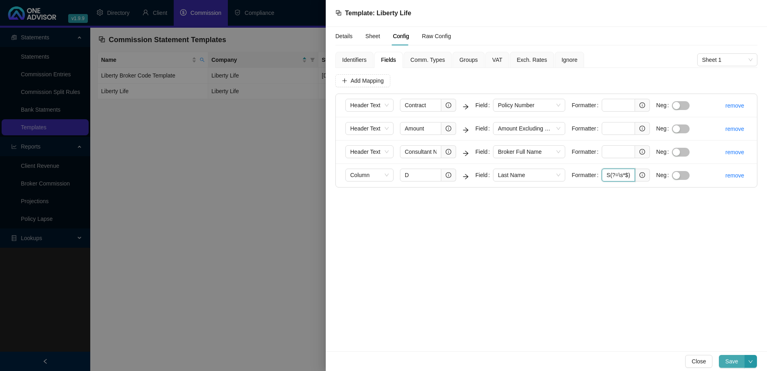
type input "(?<=^[A-Z]{2,3}\s).*\S(?=\s*$)| (?<=^[A-Z]\s).*\S(?=\s*$)| (?<=^[A-Z]\s[A-Z]\s)…"
click at [732, 363] on span "Save" at bounding box center [731, 361] width 13 height 9
click at [159, 284] on div at bounding box center [383, 185] width 767 height 371
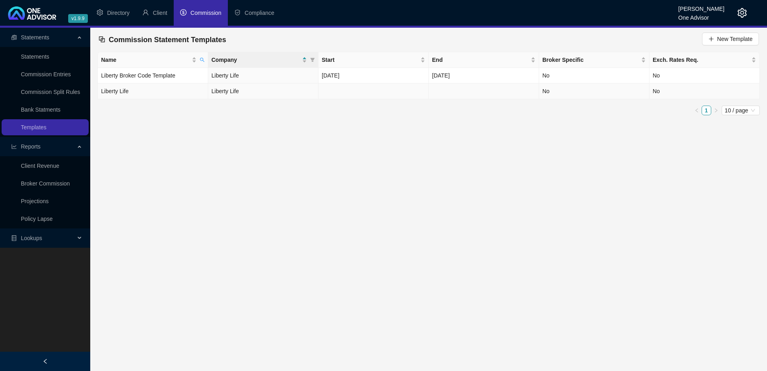
click at [328, 92] on td at bounding box center [373, 91] width 110 height 16
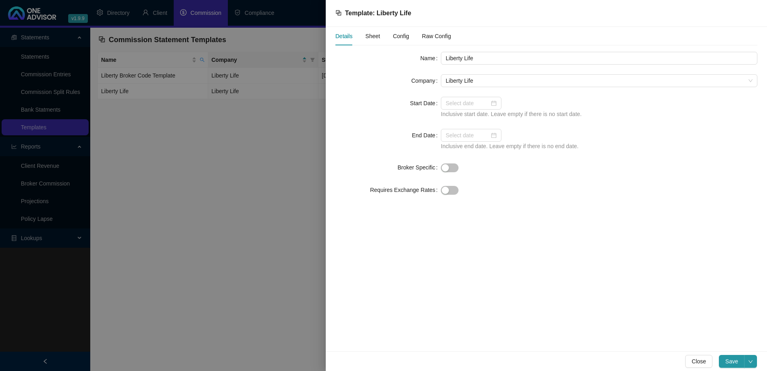
click at [406, 34] on span "Config" at bounding box center [401, 36] width 16 height 6
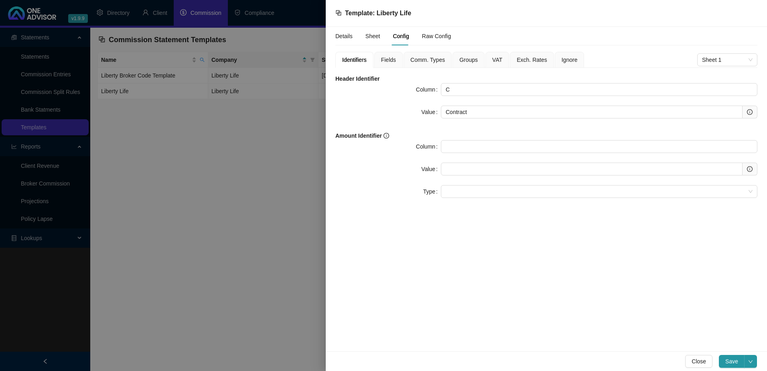
click at [395, 59] on span "Fields" at bounding box center [388, 60] width 15 height 6
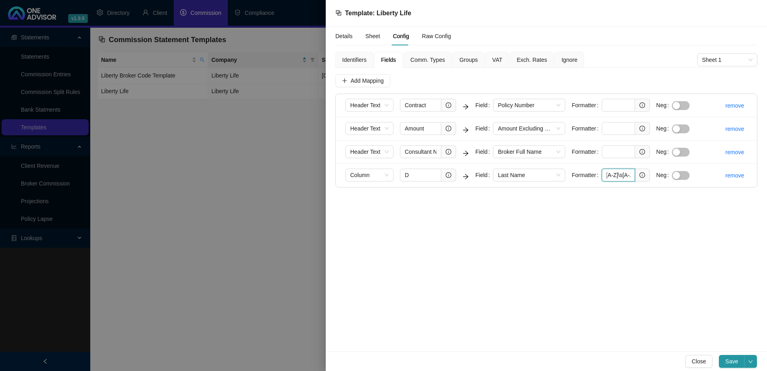
scroll to position [0, 297]
drag, startPoint x: 603, startPoint y: 173, endPoint x: 630, endPoint y: 176, distance: 26.7
click at [630, 176] on input "(?<=^[A-Z]{2,3}\s).*\S(?=\s*$)| (?<=^[A-Z]\s).*\S(?=\s*$)| (?<=^[A-Z]\s[A-Z]\s)…" at bounding box center [618, 174] width 33 height 13
click at [235, 243] on div at bounding box center [383, 185] width 767 height 371
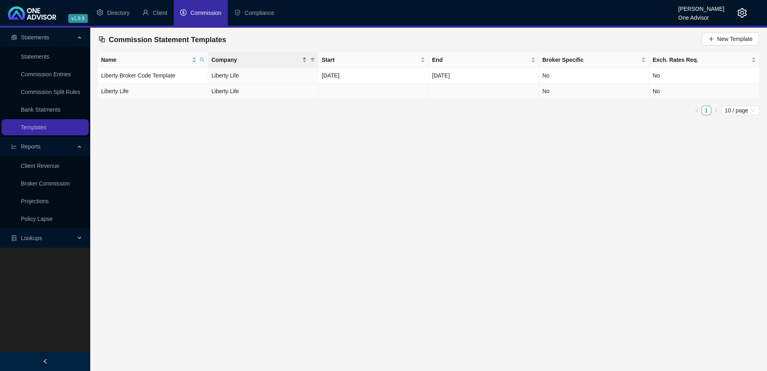
click at [354, 88] on td at bounding box center [373, 91] width 110 height 16
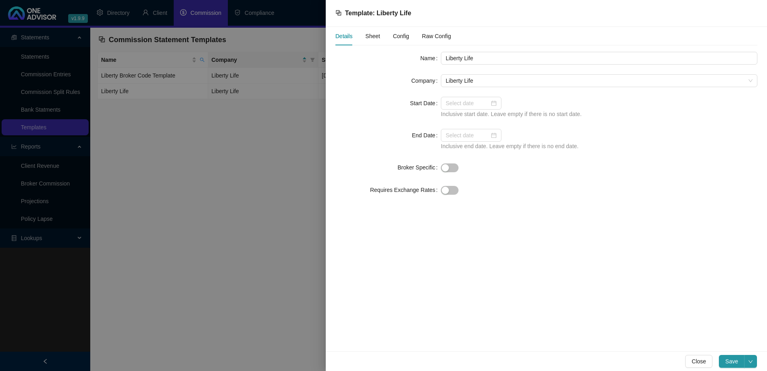
click at [404, 35] on span "Config" at bounding box center [401, 36] width 16 height 6
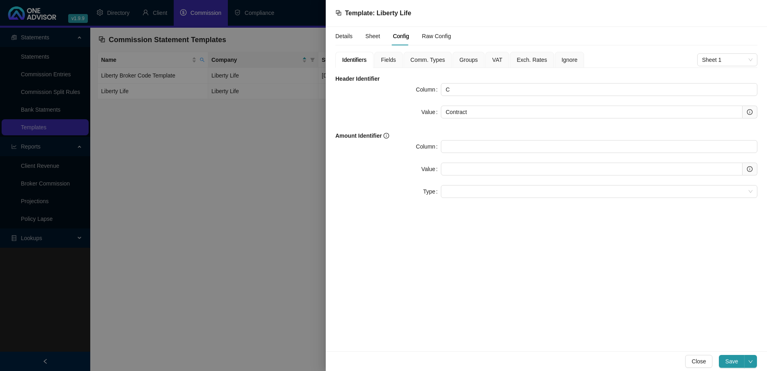
click at [389, 57] on span "Fields" at bounding box center [388, 60] width 15 height 6
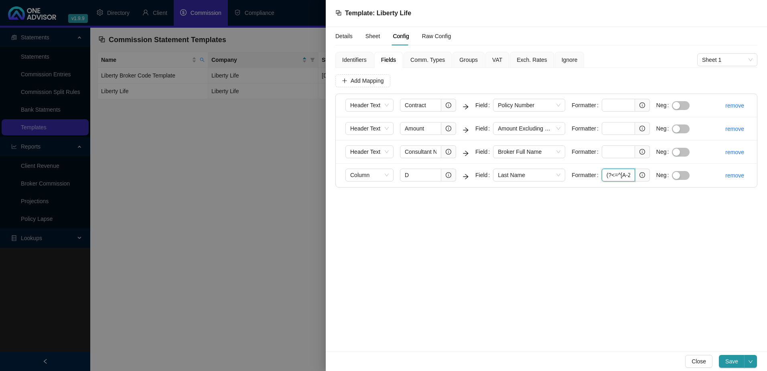
scroll to position [0, 297]
drag, startPoint x: 605, startPoint y: 175, endPoint x: 651, endPoint y: 183, distance: 46.8
click at [651, 183] on li "Column D Field Last Name Formatter (?<=^[A-Z]{2,3}\s).*\S(?=\s*$)| (?<=^[A-Z]\s…" at bounding box center [546, 175] width 421 height 23
paste input "[^\S\r\n]).*\S(?=[^\S\r\n]*$)| (?<=^[A-Z][^\S\r\n]).*\S(?=[^\S\r\n]*$)| (?<=^[A…"
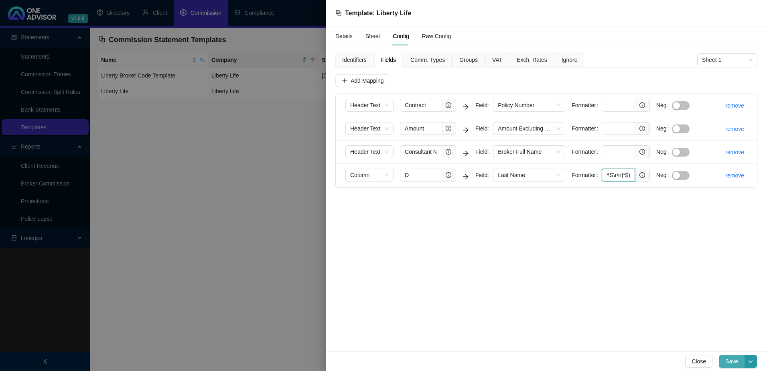
type input "(?<=^[A-Z]{2,3}[^\S\r\n]).*\S(?=[^\S\r\n]*$)| (?<=^[A-Z][^\S\r\n]).*\S(?=[^\S\r…"
click at [733, 359] on span "Save" at bounding box center [731, 361] width 13 height 9
click at [229, 239] on div at bounding box center [383, 185] width 767 height 371
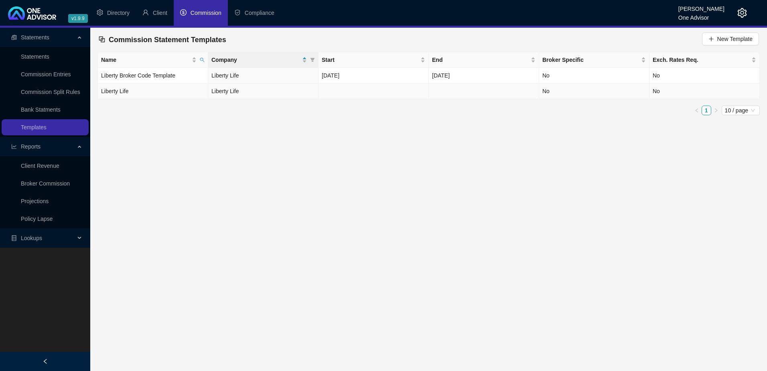
click at [326, 96] on td at bounding box center [373, 91] width 110 height 16
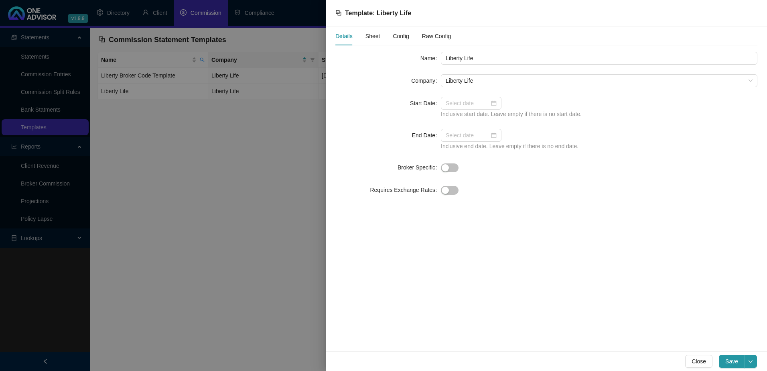
click at [366, 34] on span "Sheet" at bounding box center [372, 36] width 15 height 6
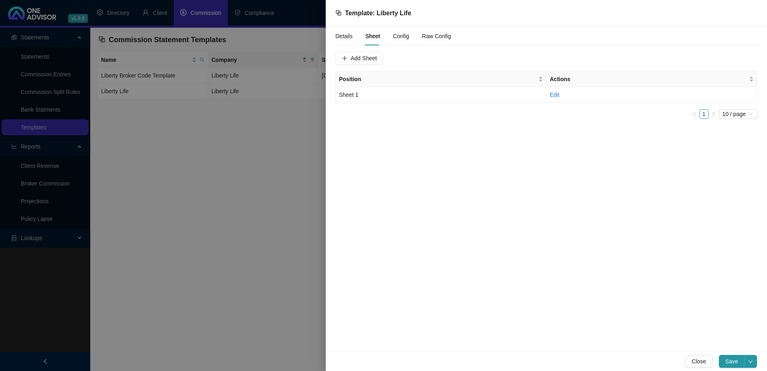
click at [400, 35] on span "Config" at bounding box center [401, 36] width 16 height 6
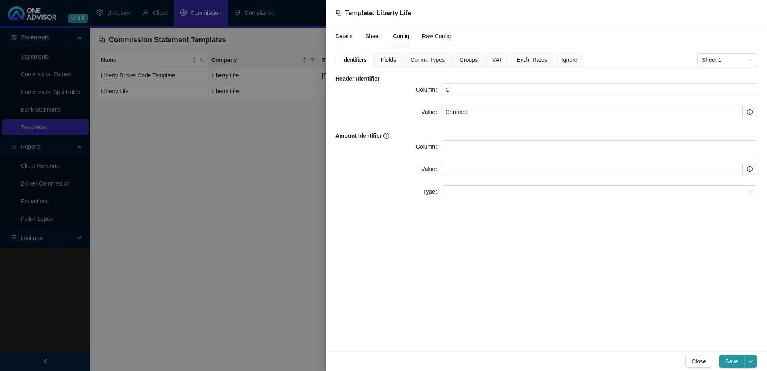
click at [389, 57] on span "Fields" at bounding box center [388, 60] width 15 height 6
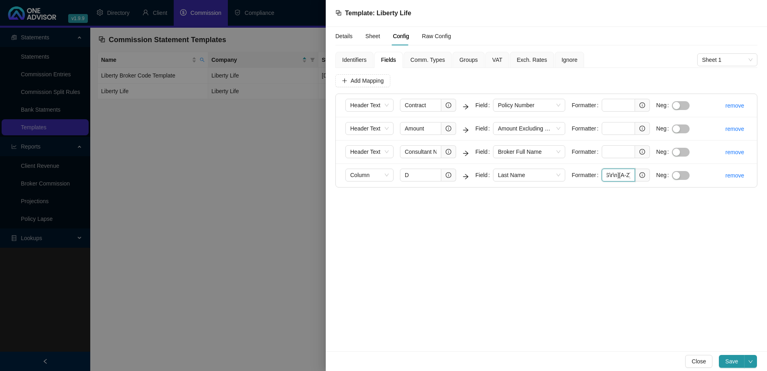
scroll to position [0, 487]
drag, startPoint x: 602, startPoint y: 176, endPoint x: 721, endPoint y: 185, distance: 118.7
click at [721, 185] on li "Column D Field Last Name Formatter (?<=^[A-Z]{2,3}[^\S\r\n]).*\S(?=[^\S\r\n]*$)…" at bounding box center [546, 175] width 421 height 23
paste input "\s).*\S(?=\s*$)| (?<=^[A-Z]\s).*\S(?=\s*$)| (?<=^[A-Z]\s[A-Z]\s).*\S(?=\s*$)| (…"
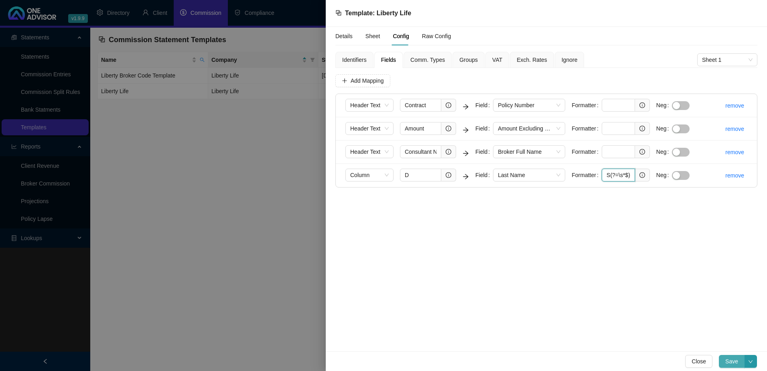
type input "(?<=^[A-Z]{2,3}\s).*\S(?=\s*$)| (?<=^[A-Z]\s).*\S(?=\s*$)| (?<=^[A-Z]\s[A-Z]\s)…"
click at [730, 359] on span "Save" at bounding box center [731, 361] width 13 height 9
click at [698, 361] on span "Close" at bounding box center [698, 361] width 14 height 9
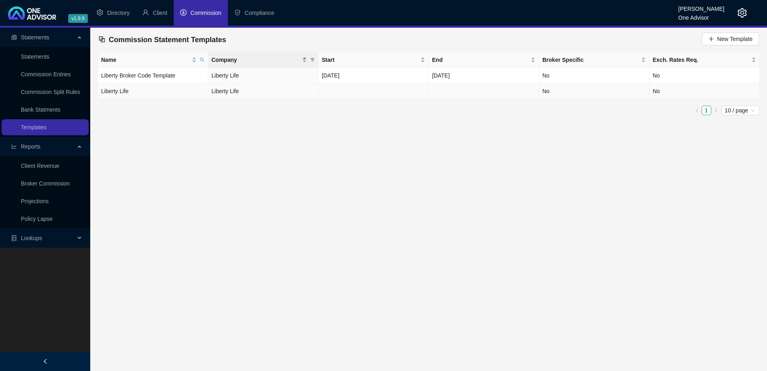
click at [373, 90] on td at bounding box center [373, 91] width 110 height 16
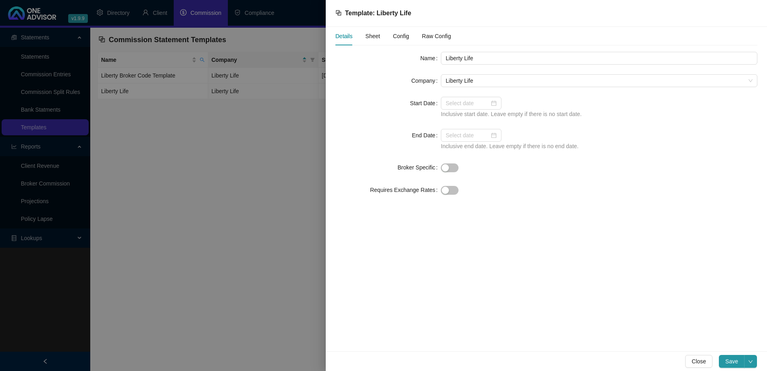
click at [398, 34] on span "Config" at bounding box center [401, 36] width 16 height 6
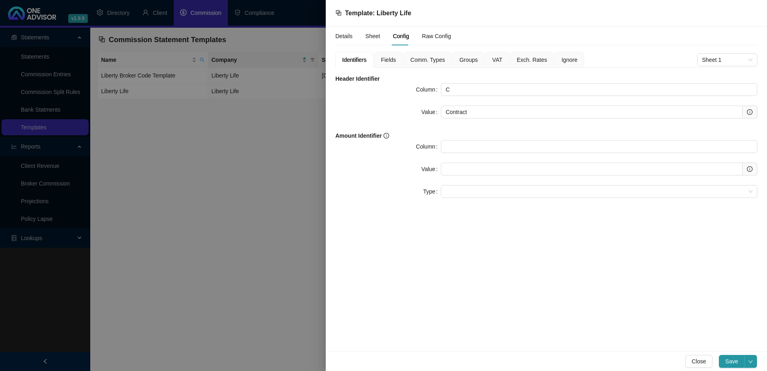
click at [389, 58] on span "Fields" at bounding box center [388, 60] width 15 height 6
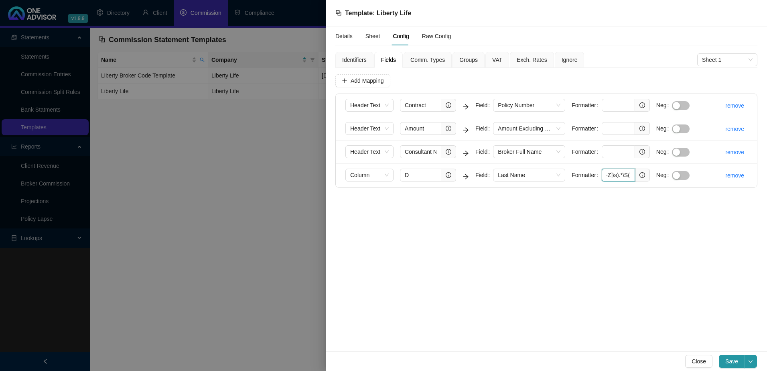
scroll to position [0, 297]
drag, startPoint x: 603, startPoint y: 174, endPoint x: 667, endPoint y: 200, distance: 69.6
click at [667, 200] on div "Details Sheet Config Raw Config Identifiers Fields Comm. Types Groups VAT Exch.…" at bounding box center [546, 189] width 441 height 324
paste input "3}[^\S\r\n]).*\S(?=[^\S\r\n]*$)| (?<=^[A-Z]{2}[^\S\r\n]).*\S(?=[^\S\r\n]*$)| (?…"
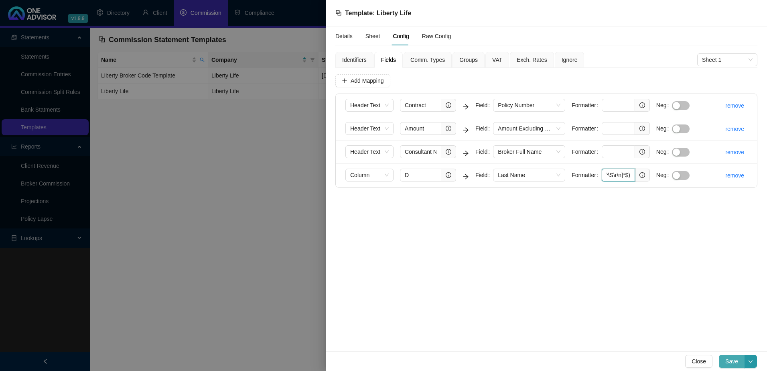
type input "(?<=^[A-Z]{3}[^\S\r\n]).*\S(?=[^\S\r\n]*$)| (?<=^[A-Z]{2}[^\S\r\n]).*\S(?=[^\S\…"
click at [729, 360] on span "Save" at bounding box center [731, 361] width 13 height 9
click at [702, 361] on span "Close" at bounding box center [698, 361] width 14 height 9
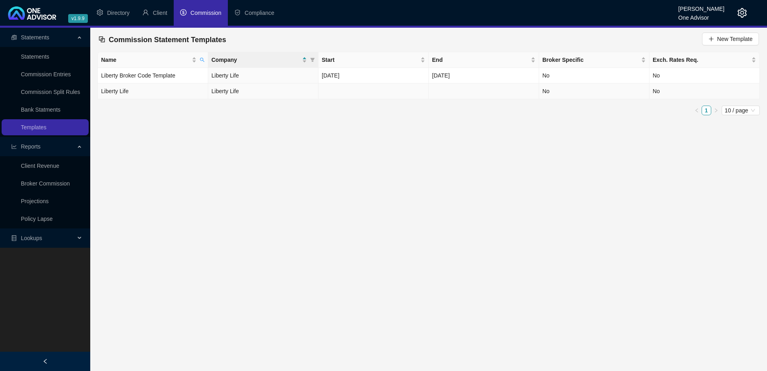
click at [412, 93] on td at bounding box center [373, 91] width 110 height 16
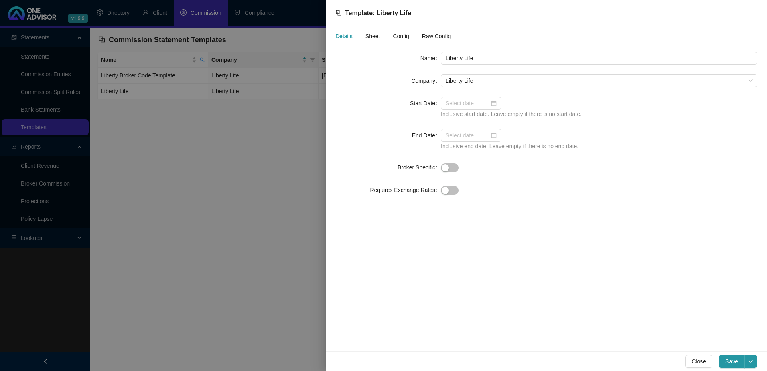
click at [400, 35] on span "Config" at bounding box center [401, 36] width 16 height 6
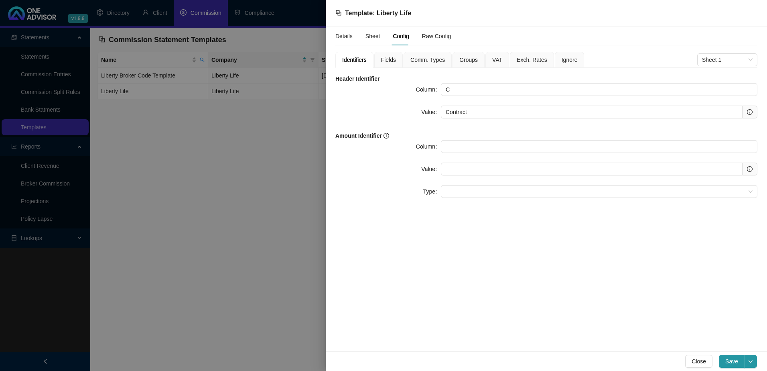
click at [389, 59] on span "Fields" at bounding box center [388, 60] width 15 height 6
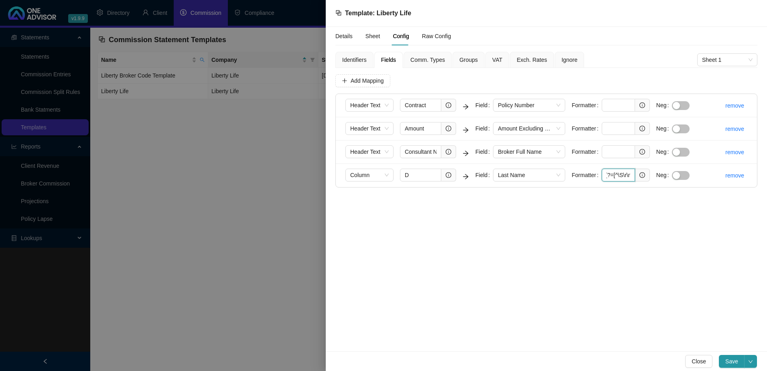
scroll to position [0, 589]
drag, startPoint x: 602, startPoint y: 172, endPoint x: 673, endPoint y: 215, distance: 82.2
click at [673, 215] on div "Details Sheet Config Raw Config Identifiers Fields Comm. Types Groups VAT Exch.…" at bounding box center [546, 189] width 441 height 324
paste input "\s[A-Z]\s[A-Z]\s).*\S(?=\s*$)| (?<=^[A-Z]\s[A-Z]\s).*\S(?=\s*$)| (?<=^[A-Z]{3}\…"
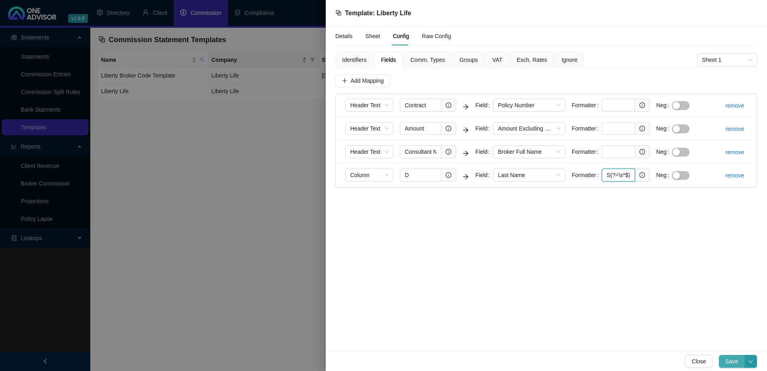
type input "(?<=^[A-Z]\s[A-Z]\s[A-Z]\s).*\S(?=\s*$)| (?<=^[A-Z]\s[A-Z]\s).*\S(?=\s*$)| (?<=…"
click at [730, 360] on span "Save" at bounding box center [731, 361] width 13 height 9
click at [698, 359] on span "Close" at bounding box center [698, 361] width 14 height 9
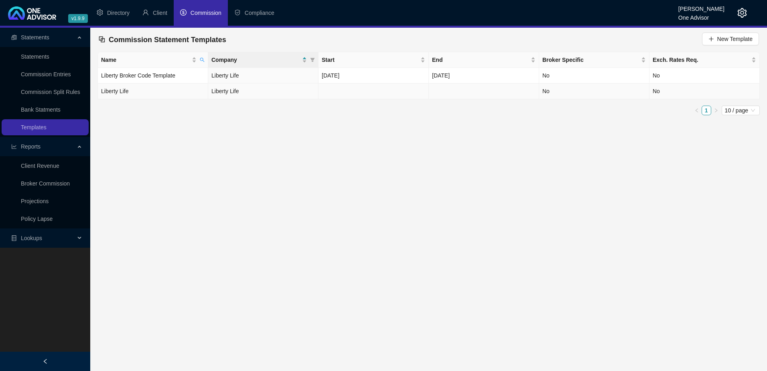
click at [347, 91] on td at bounding box center [373, 91] width 110 height 16
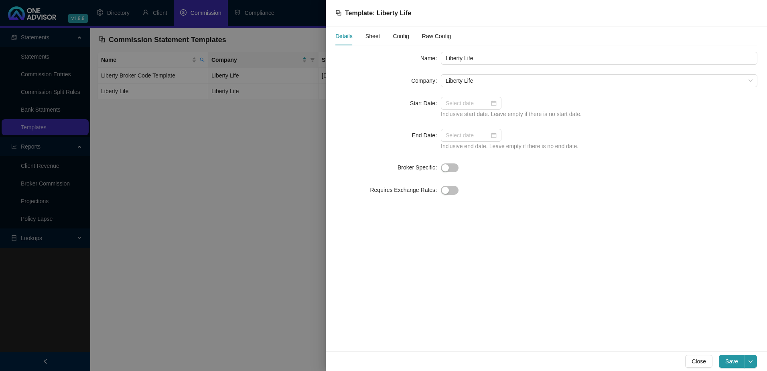
click at [400, 35] on span "Config" at bounding box center [401, 36] width 16 height 6
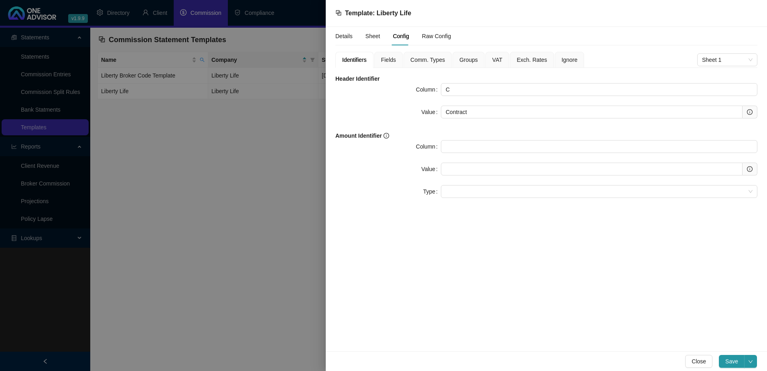
click at [384, 63] on span "Fields" at bounding box center [388, 60] width 15 height 6
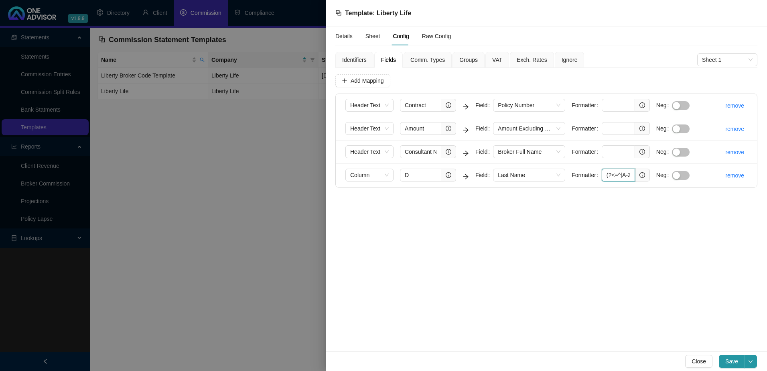
scroll to position [0, 365]
drag, startPoint x: 604, startPoint y: 175, endPoint x: 667, endPoint y: 180, distance: 62.4
click at [667, 180] on form "Column D Field Last Name Formatter (?<=^[A-Z]\s[A-Z]\s[A-Z]\s).*\S(?=\s*$)| (?<…" at bounding box center [520, 174] width 351 height 13
paste input "\s*[A-Z] [A-Z] [A-Z] ).*\S(?=\s*$)| (?<=^\s*[A-Z] [A-Z] ).*\S(?=\s*$)| (?<=^\s*…"
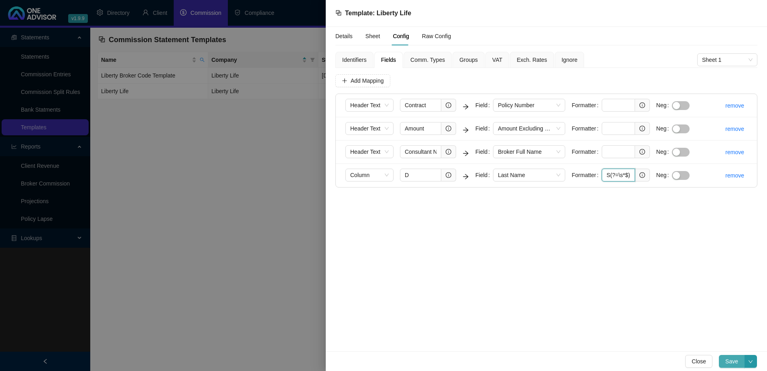
type input "(?<=^\s*[A-Z] [A-Z] [A-Z] ).*\S(?=\s*$)| (?<=^\s*[A-Z] [A-Z] ).*\S(?=\s*$)| (?<…"
click at [728, 357] on span "Save" at bounding box center [731, 361] width 13 height 9
click at [697, 358] on span "Close" at bounding box center [698, 361] width 14 height 9
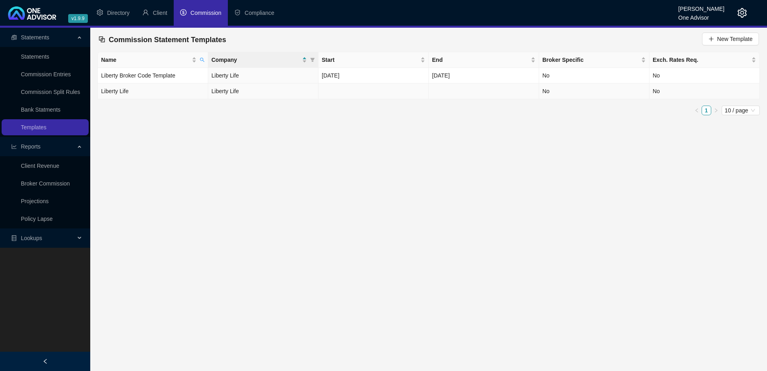
click at [284, 88] on td "Liberty Life" at bounding box center [263, 91] width 110 height 16
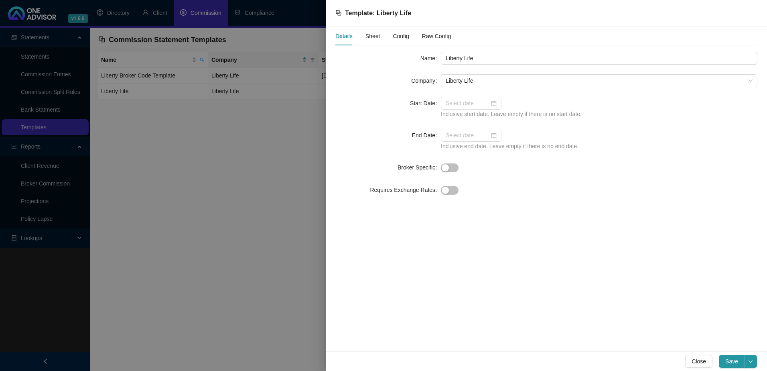
click at [402, 34] on span "Config" at bounding box center [401, 36] width 16 height 6
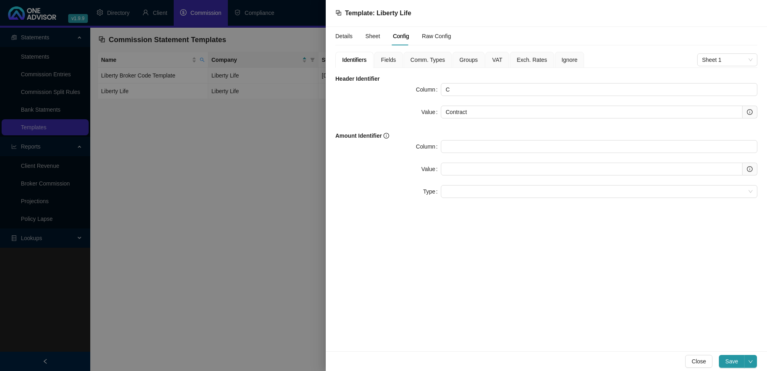
click at [391, 58] on span "Fields" at bounding box center [388, 60] width 15 height 6
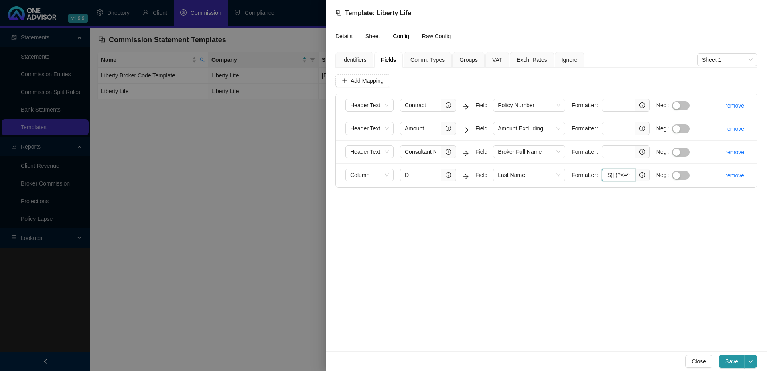
scroll to position [0, 375]
drag, startPoint x: 604, startPoint y: 176, endPoint x: 699, endPoint y: 184, distance: 95.4
click at [699, 184] on li "Column D Field Last Name Formatter (?<=^\s*[A-Z] [A-Z] [A-Z] ).*\S(?=\s*$)| (?<…" at bounding box center [546, 175] width 421 height 23
paste input "^"
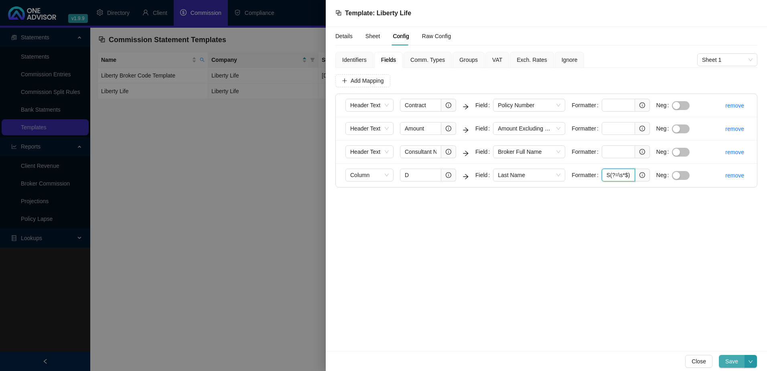
type input "^.*\S(?=\s*$)"
click at [733, 361] on span "Save" at bounding box center [731, 361] width 13 height 9
click at [700, 358] on span "Close" at bounding box center [698, 361] width 14 height 9
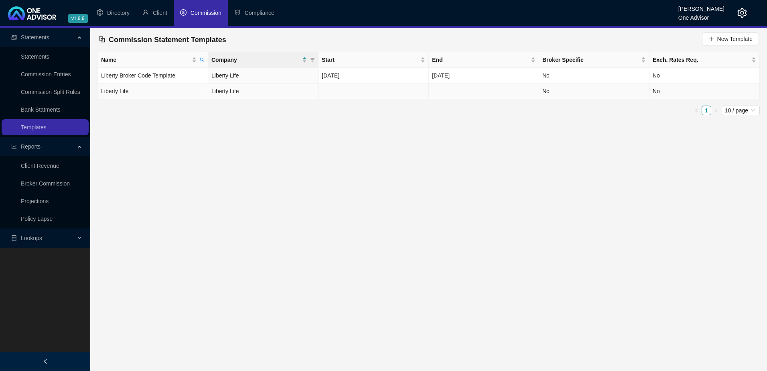
click at [362, 91] on td at bounding box center [373, 91] width 110 height 16
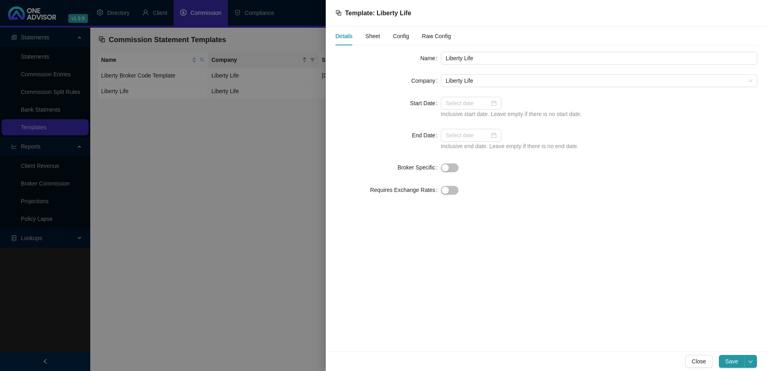
click at [373, 34] on span "Sheet" at bounding box center [372, 36] width 15 height 6
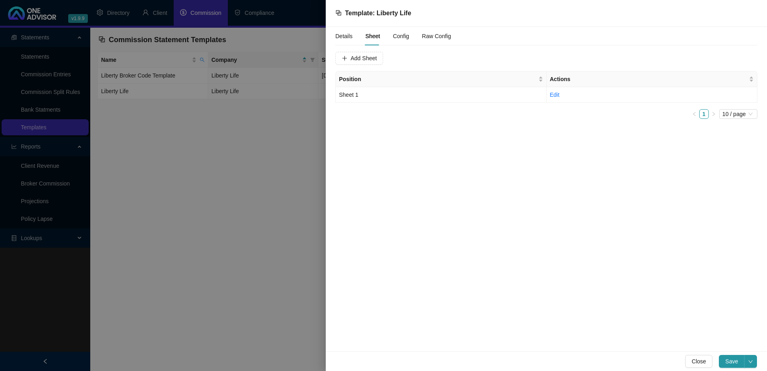
click at [398, 34] on span "Config" at bounding box center [401, 36] width 16 height 6
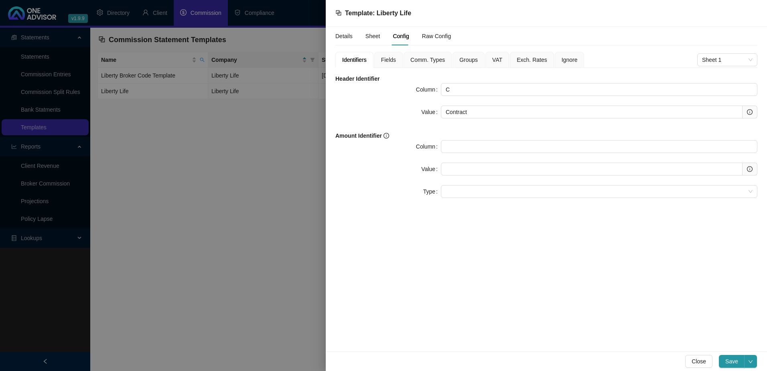
click at [391, 57] on span "Fields" at bounding box center [388, 60] width 15 height 6
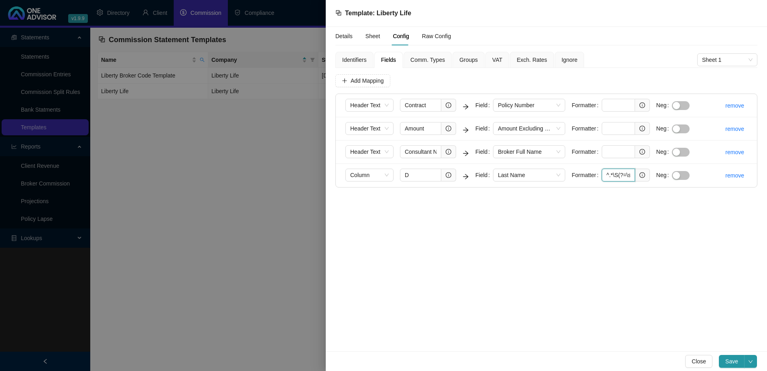
scroll to position [0, 8]
drag, startPoint x: 604, startPoint y: 174, endPoint x: 659, endPoint y: 174, distance: 54.5
click at [659, 174] on form "Column D Field Last Name Formatter ^.*\S(?=\s*$) Neg" at bounding box center [520, 174] width 351 height 13
click at [732, 357] on span "Save" at bounding box center [731, 361] width 13 height 9
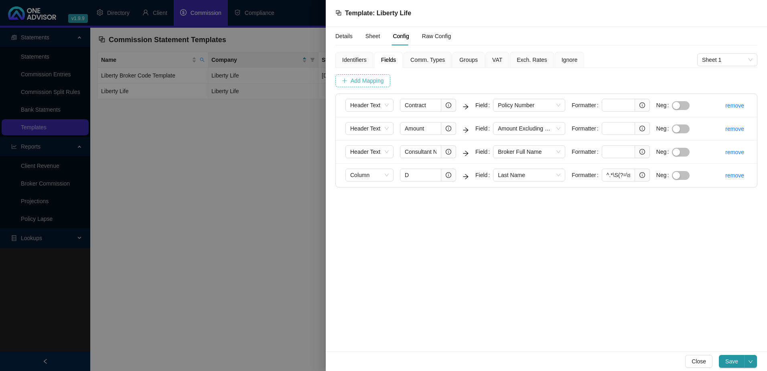
click at [366, 79] on span "Add Mapping" at bounding box center [367, 80] width 33 height 9
click at [415, 197] on input "text" at bounding box center [420, 198] width 41 height 13
type input "d"
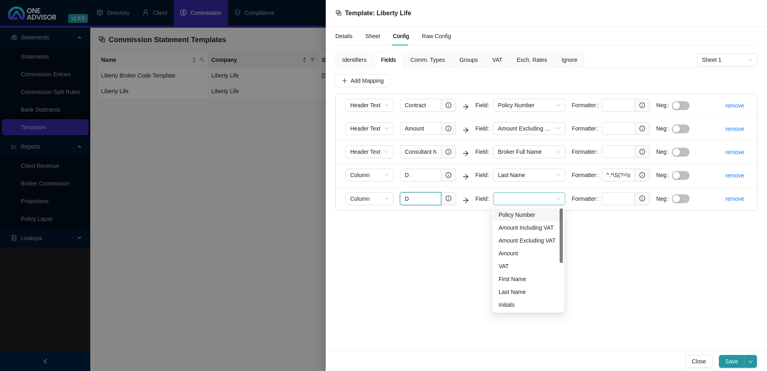
click at [526, 198] on span at bounding box center [529, 199] width 63 height 12
type input "D"
click at [517, 304] on div "Initials" at bounding box center [528, 304] width 59 height 9
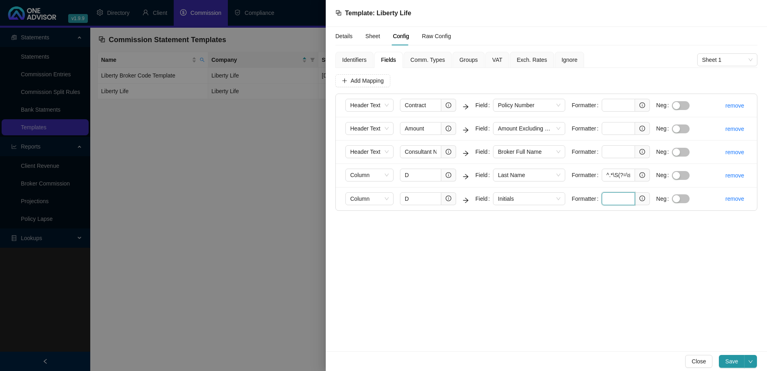
click at [618, 196] on input "text" at bounding box center [618, 198] width 33 height 13
paste input "^\s*(?:[A-Z]{2,4}|[A-Z](?:\s+[A-Z]){0,3})(?=\s+[A-Z]{2,})"
type input "^\s*(?:[A-Z]{2,4}|[A-Z](?:\s+[A-Z]){0,3})(?=\s+[A-Z]{2,})"
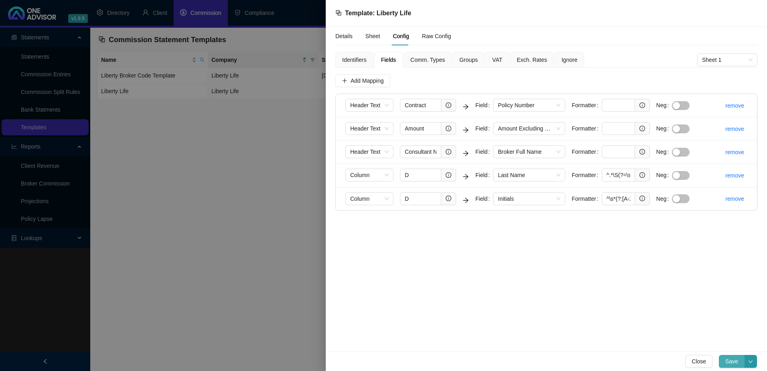
click at [732, 360] on span "Save" at bounding box center [731, 361] width 13 height 9
click at [701, 360] on span "Close" at bounding box center [698, 361] width 14 height 9
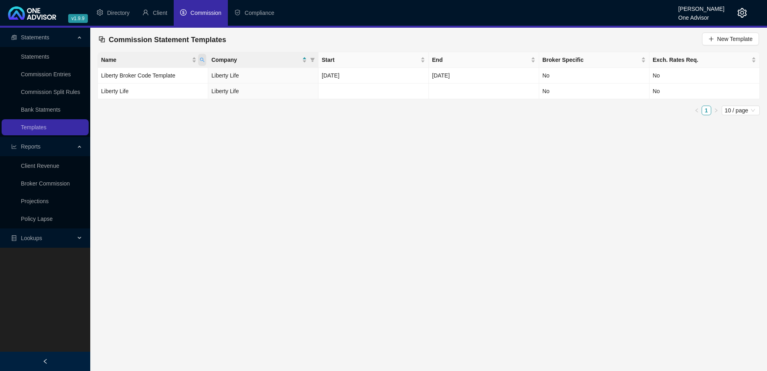
click at [203, 59] on icon "search" at bounding box center [202, 59] width 5 height 5
drag, startPoint x: 149, startPoint y: 78, endPoint x: 112, endPoint y: 78, distance: 37.7
click at [112, 78] on body "v1.9.9 Marc Bormann One Advisor Directory Client Commission Compliance Statemen…" at bounding box center [383, 185] width 767 height 371
type input "ELEVATE"
click at [151, 88] on span "Search" at bounding box center [150, 91] width 18 height 9
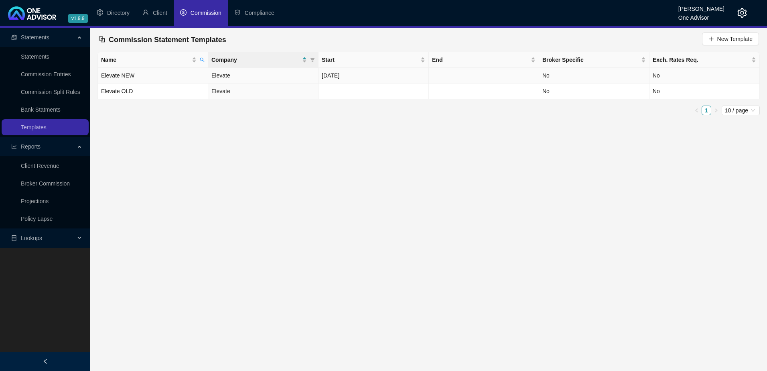
click at [162, 77] on td "Elevate NEW" at bounding box center [153, 76] width 110 height 16
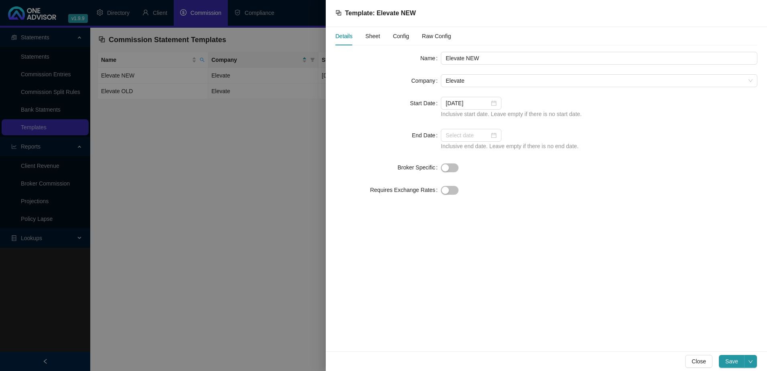
click at [372, 34] on span "Sheet" at bounding box center [372, 36] width 15 height 6
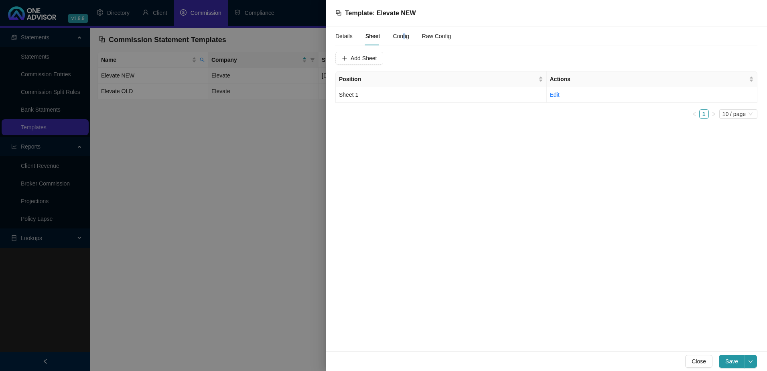
click at [403, 37] on span "Config" at bounding box center [401, 36] width 16 height 6
